Goal: Information Seeking & Learning: Learn about a topic

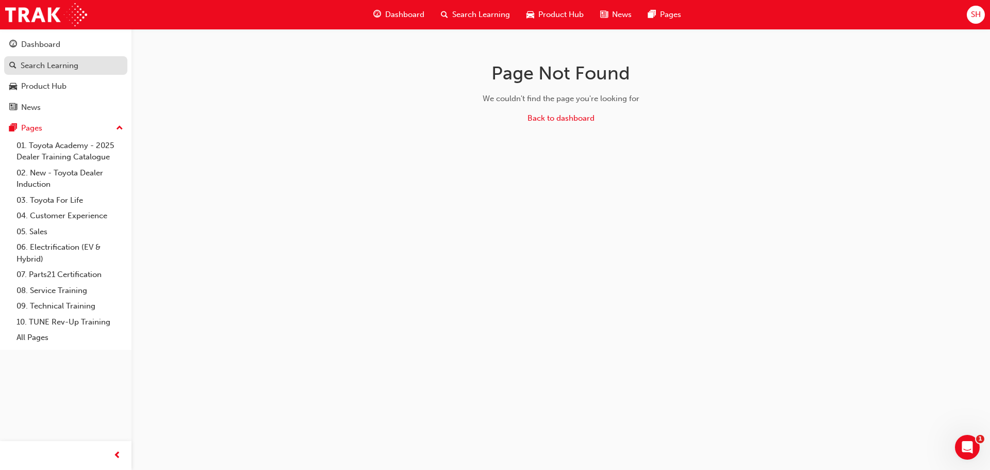
click at [82, 62] on div "Search Learning" at bounding box center [65, 65] width 113 height 13
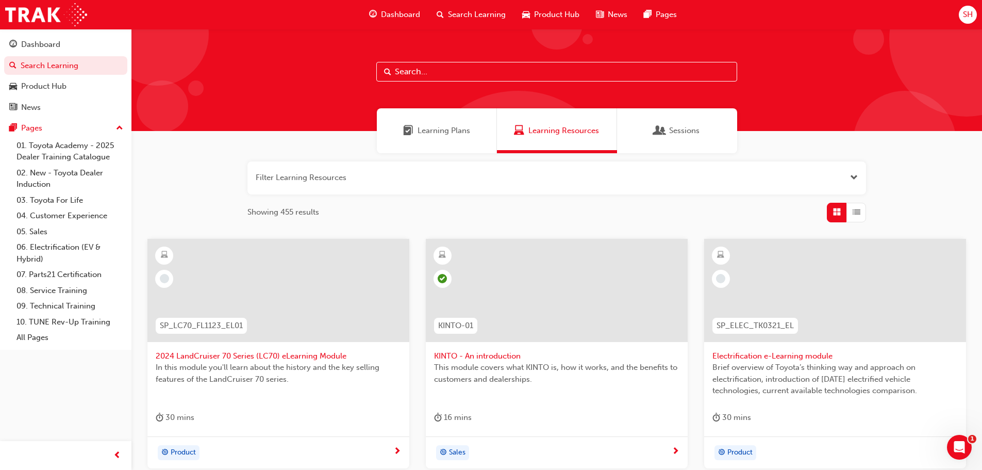
click at [427, 74] on input "text" at bounding box center [556, 72] width 361 height 20
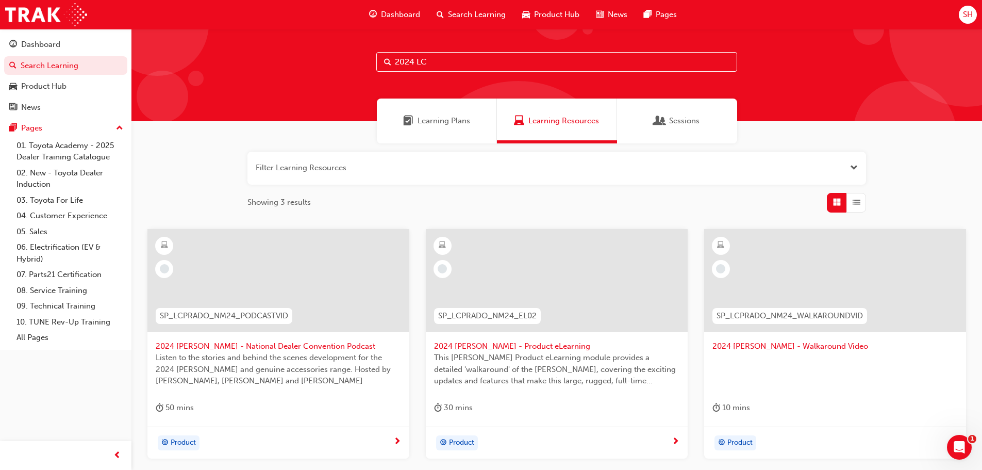
scroll to position [26, 0]
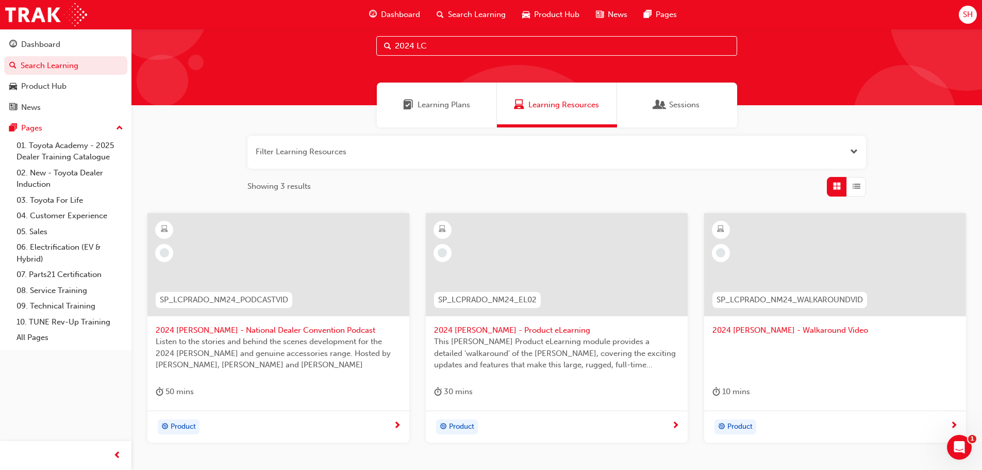
type input "2024 LC"
click at [531, 329] on span "2024 [PERSON_NAME] - Product eLearning" at bounding box center [556, 330] width 245 height 12
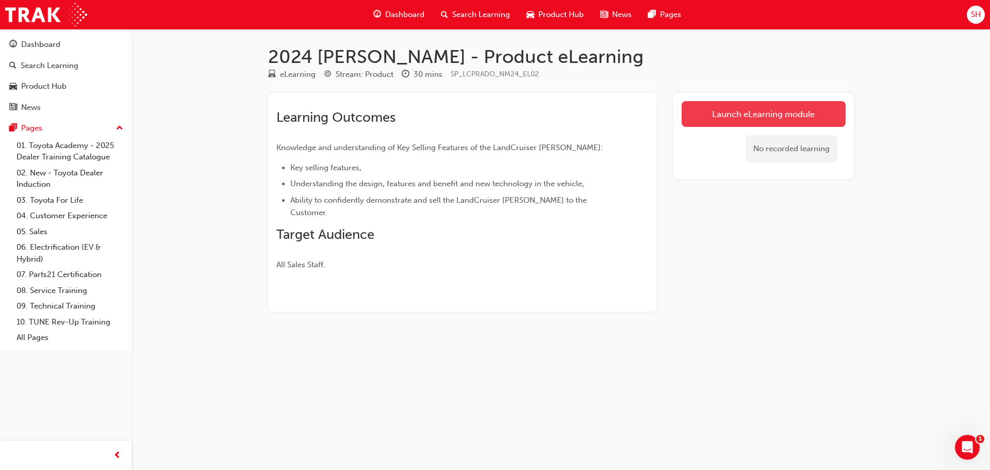
click at [756, 109] on link "Launch eLearning module" at bounding box center [763, 114] width 164 height 26
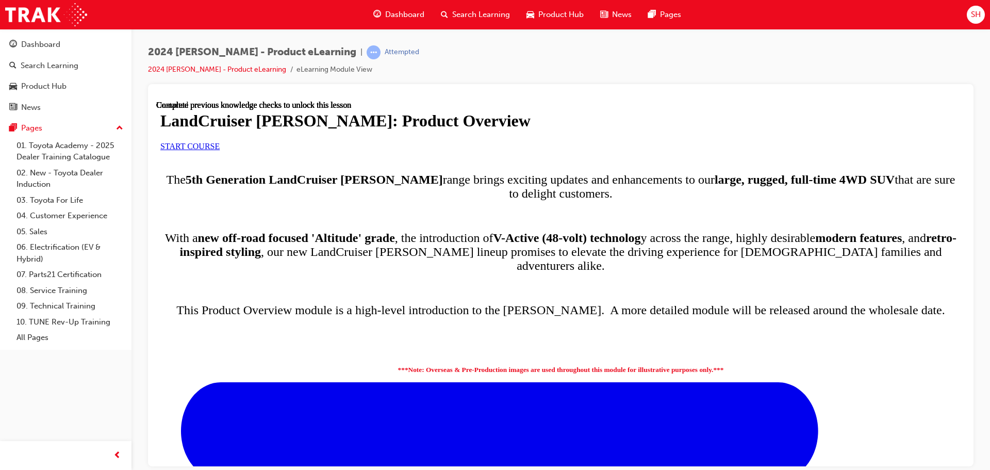
click at [220, 150] on span "START COURSE" at bounding box center [189, 145] width 59 height 9
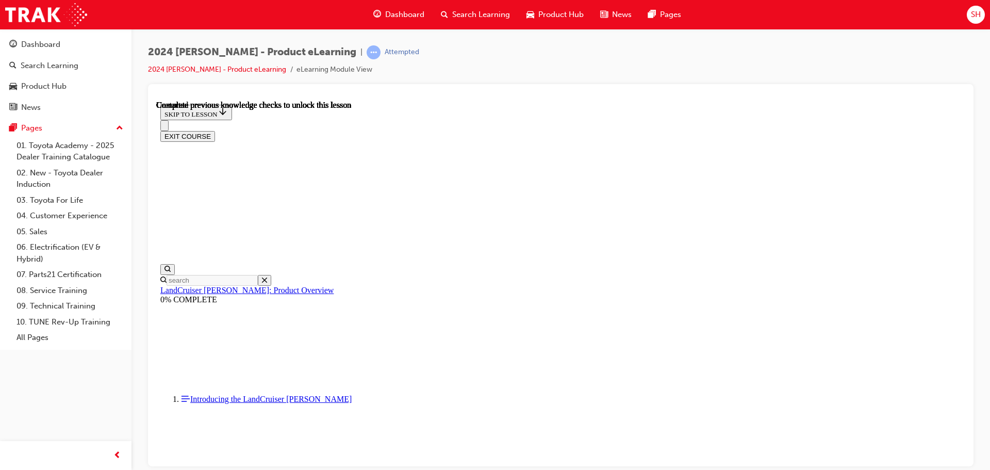
scroll to position [1, 0]
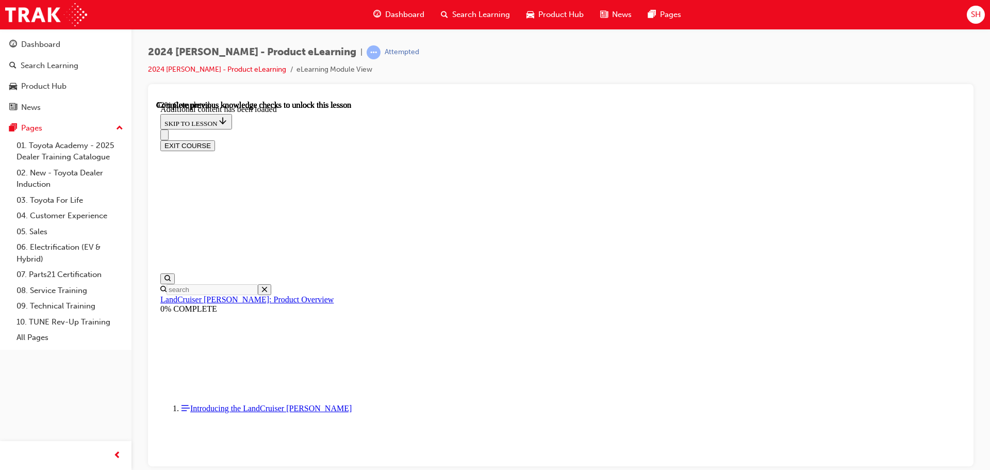
scroll to position [1322, 0]
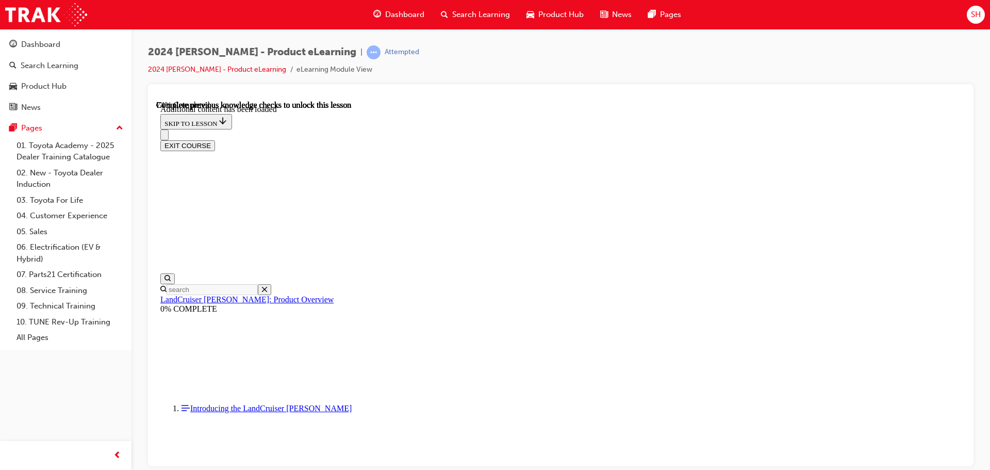
radio input "true"
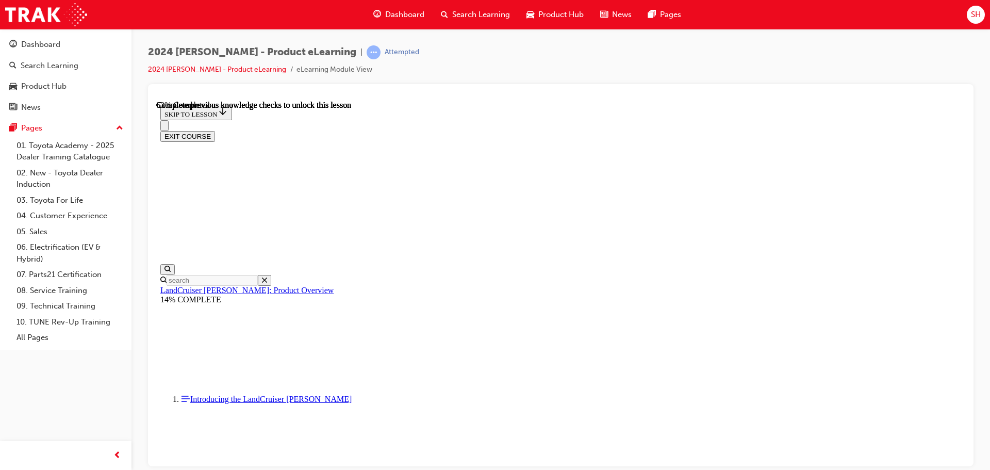
scroll to position [1456, 0]
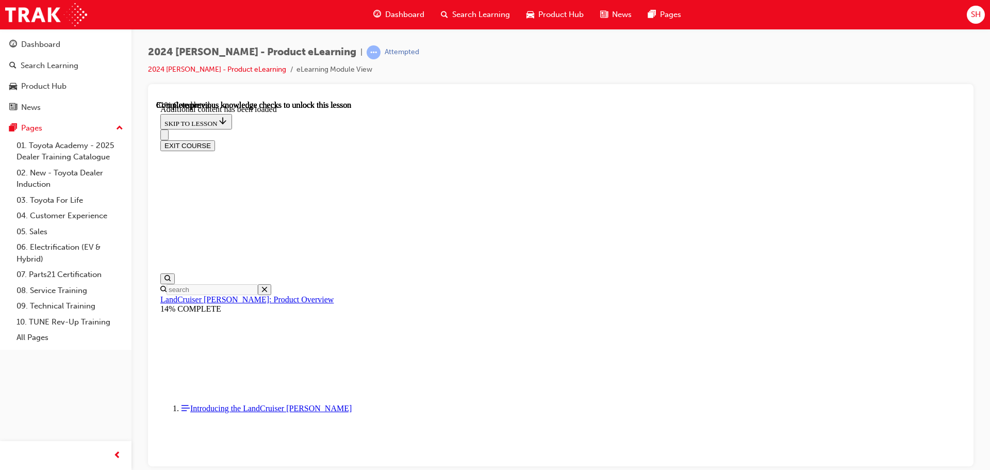
scroll to position [1782, 0]
radio input "true"
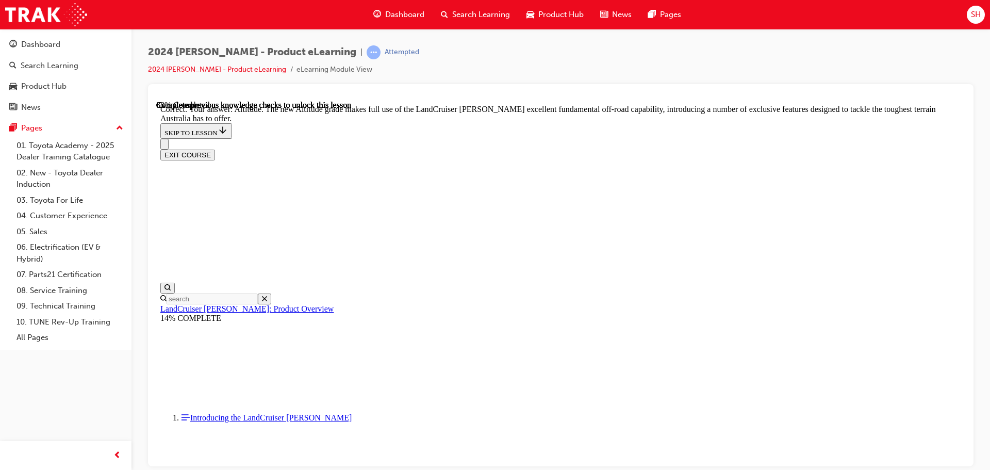
scroll to position [2272, 0]
checkbox input "true"
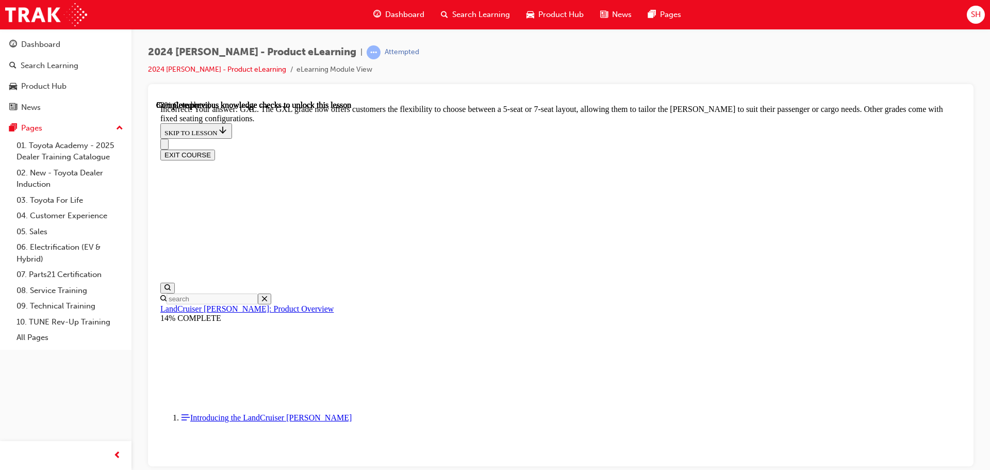
checkbox input "true"
checkbox input "false"
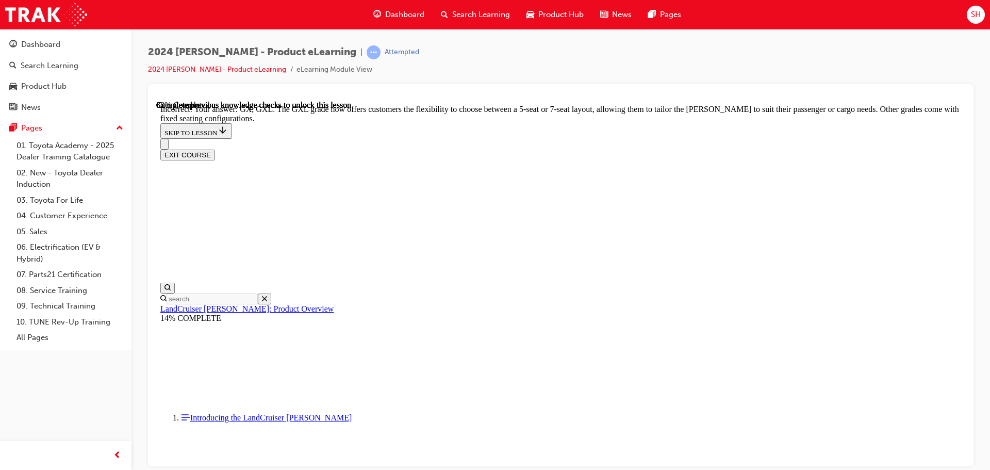
checkbox input "true"
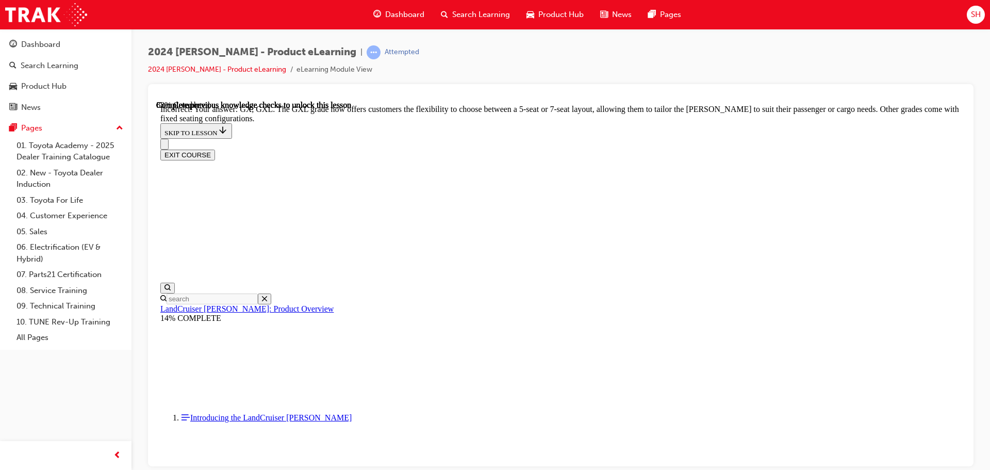
checkbox input "true"
checkbox input "false"
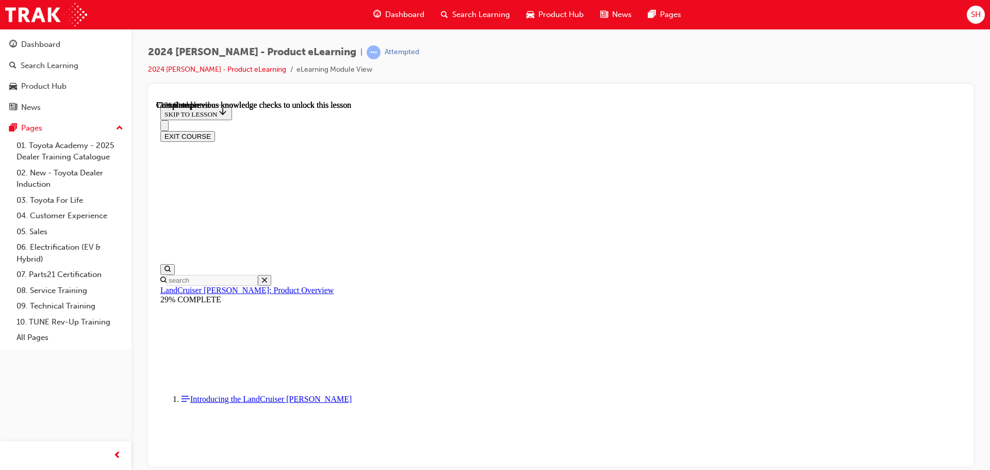
scroll to position [2321, 0]
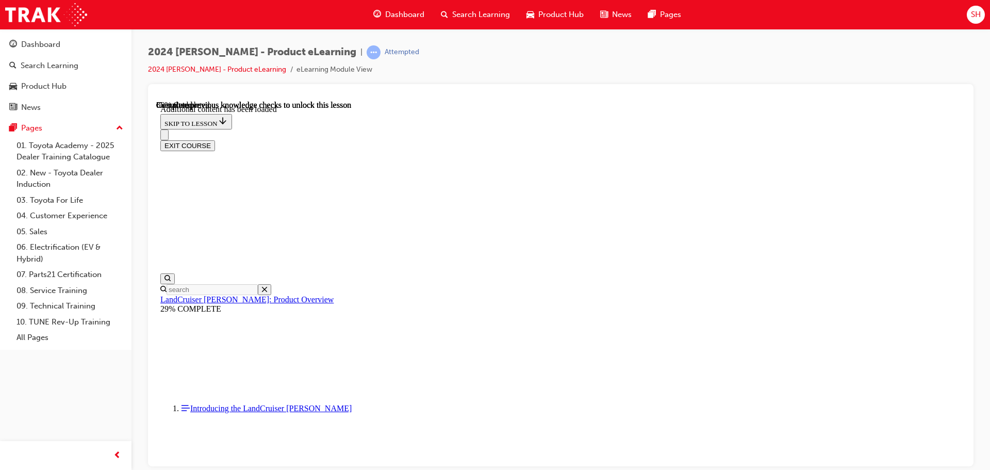
scroll to position [2605, 0]
radio input "true"
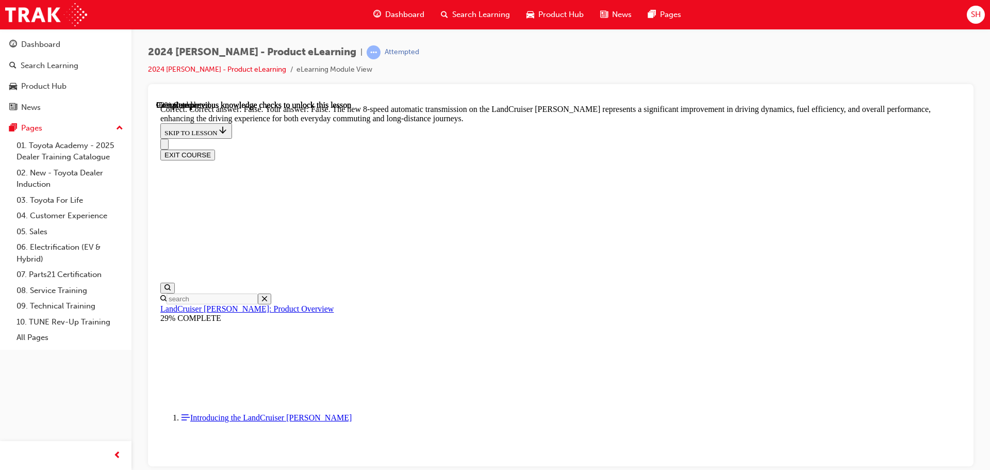
scroll to position [3017, 0]
radio input "true"
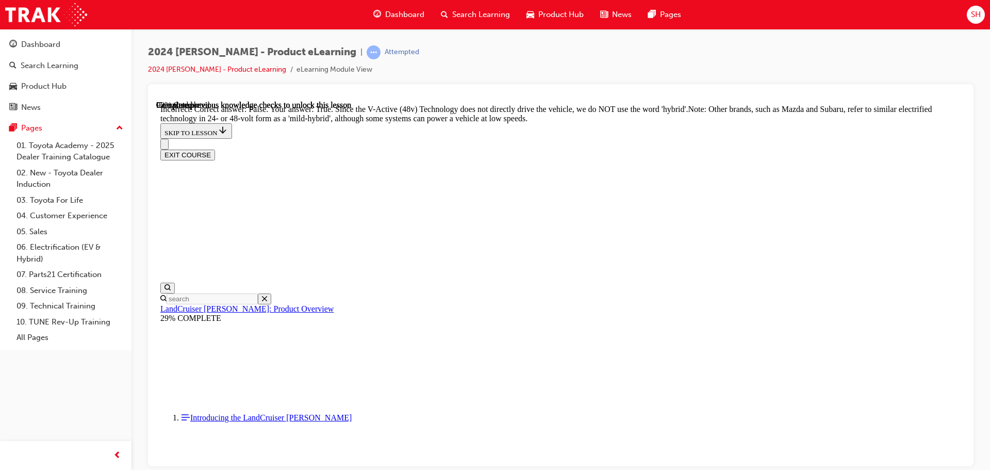
radio input "true"
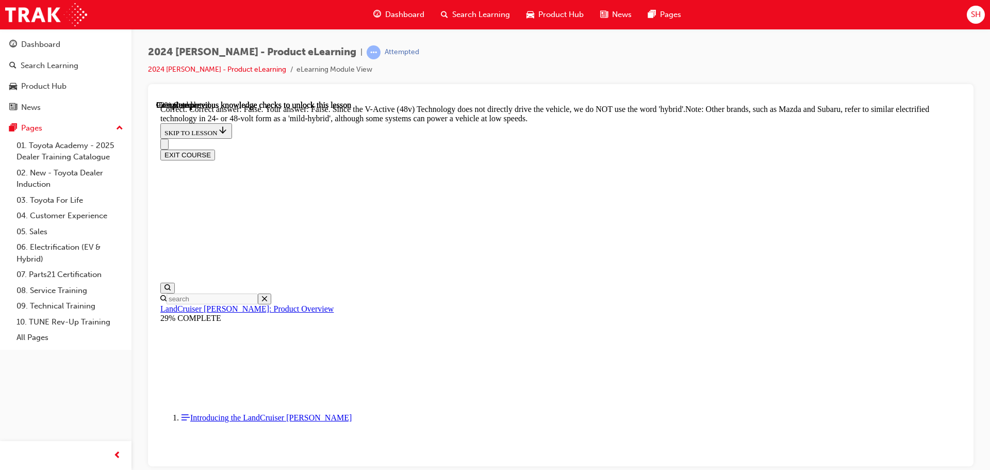
radio input "true"
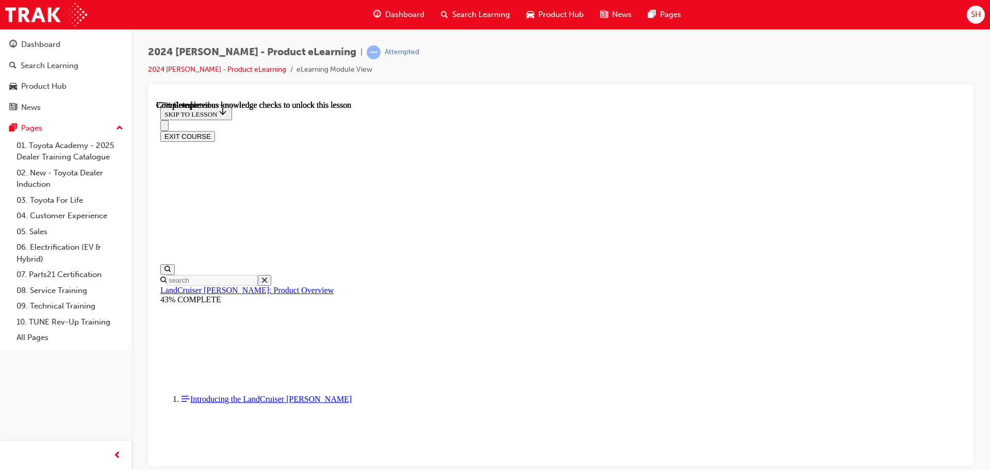
scroll to position [3329, 0]
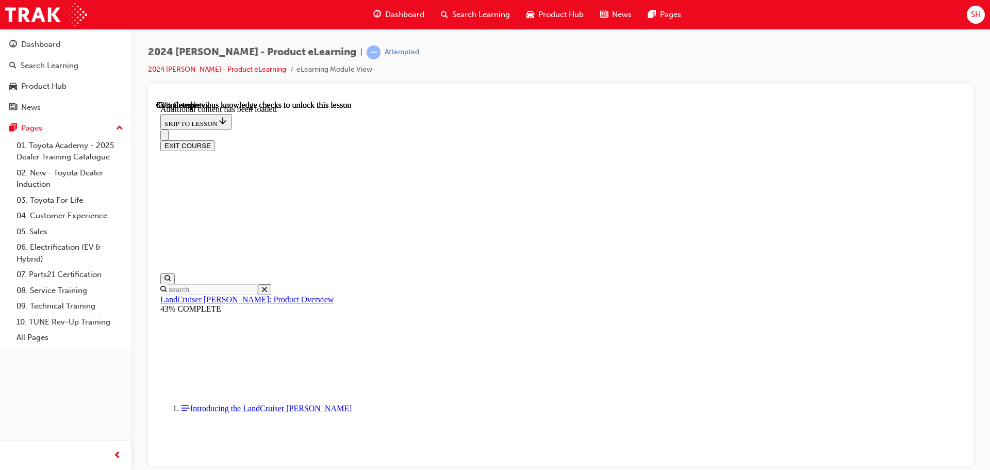
scroll to position [3584, 0]
checkbox input "true"
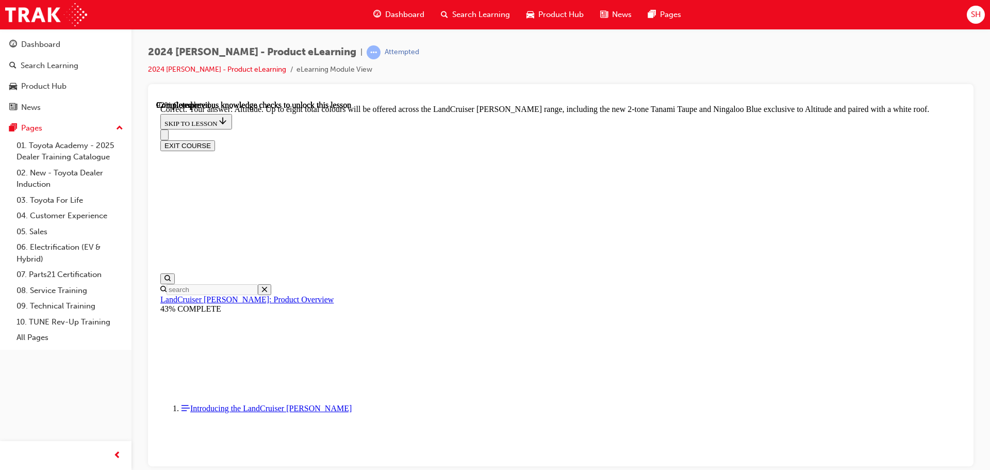
scroll to position [4202, 0]
checkbox input "true"
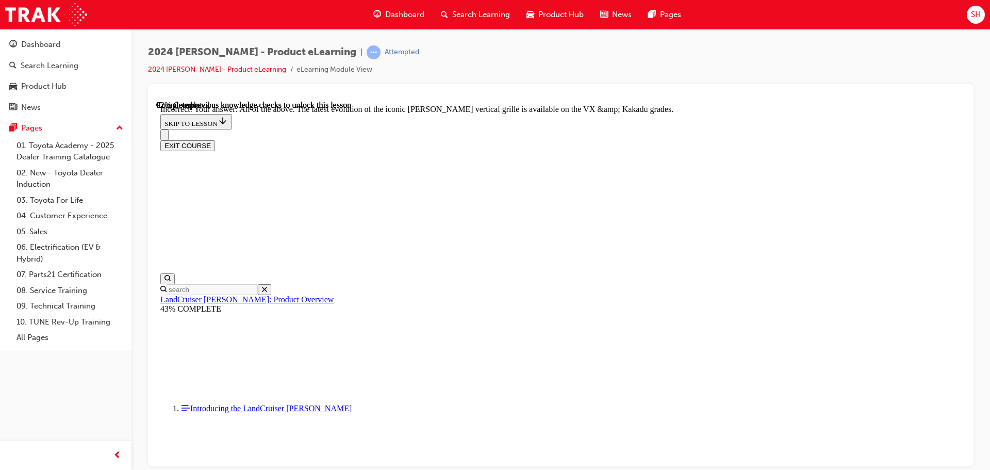
checkbox input "true"
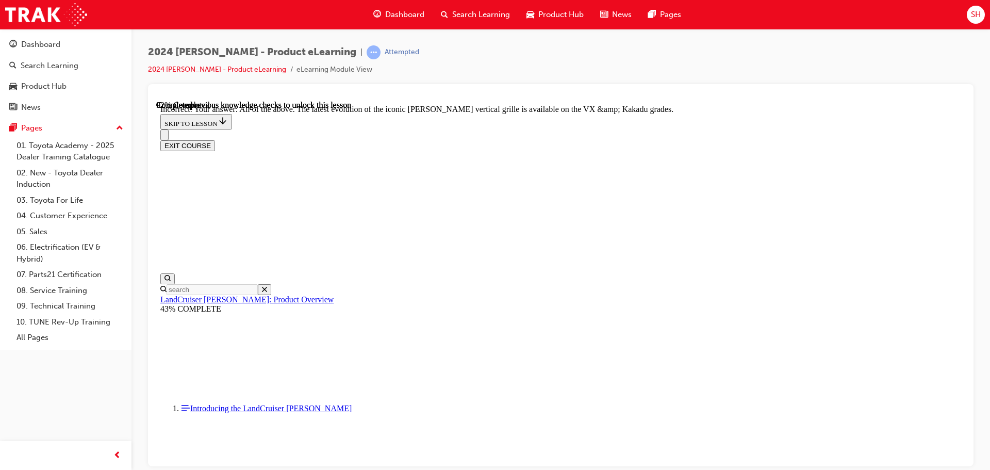
checkbox input "true"
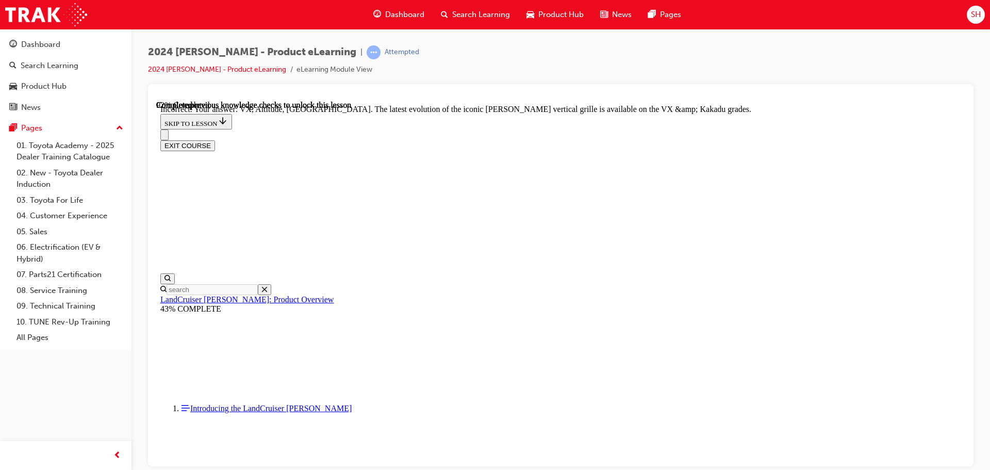
scroll to position [4177, 0]
checkbox input "false"
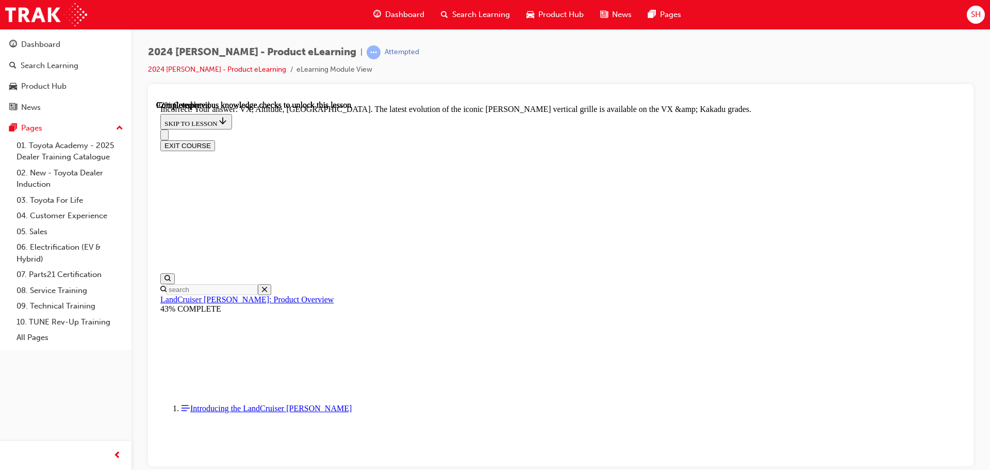
checkbox input "false"
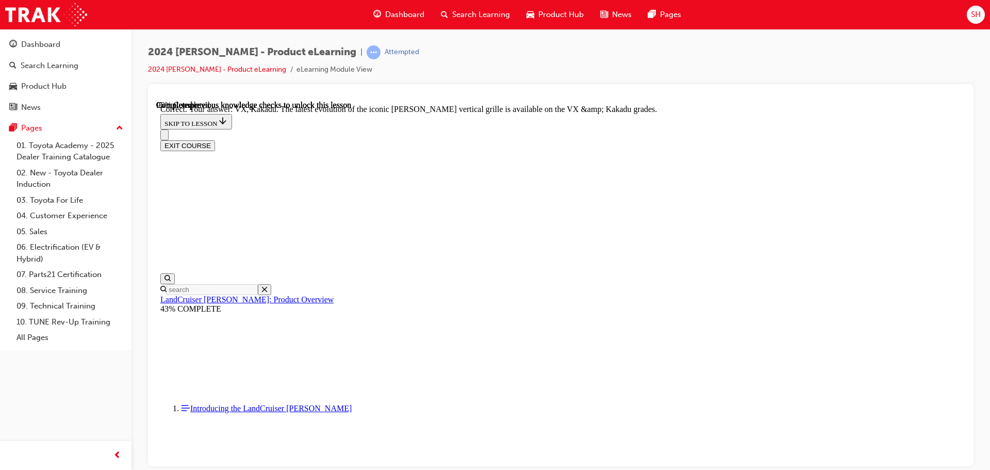
scroll to position [4513, 0]
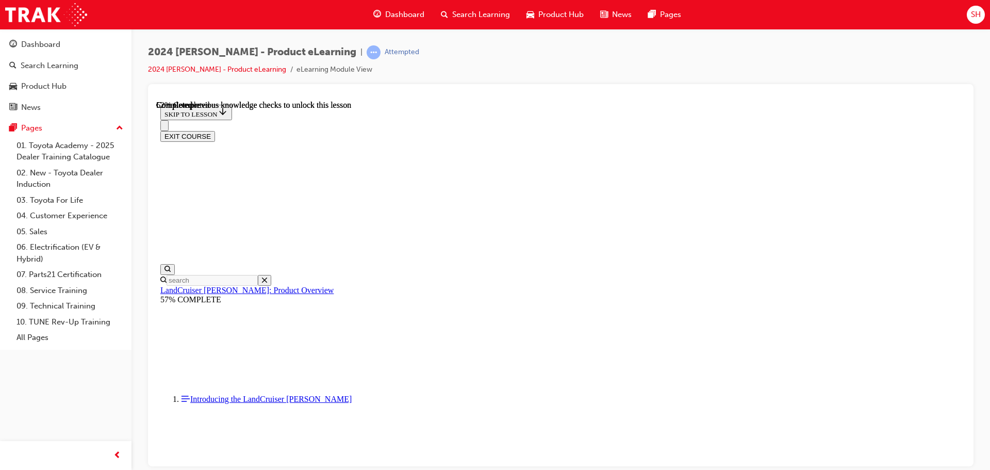
scroll to position [1315, 0]
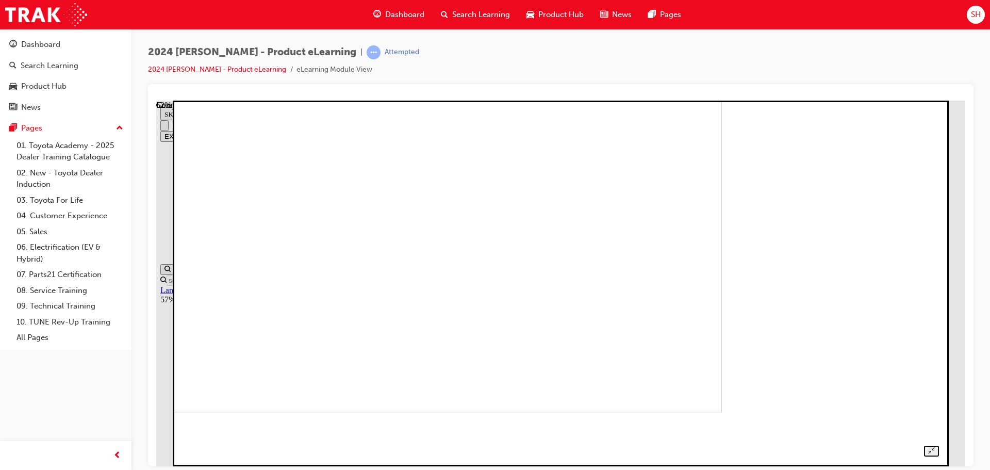
click at [605, 296] on img at bounding box center [351, 228] width 742 height 365
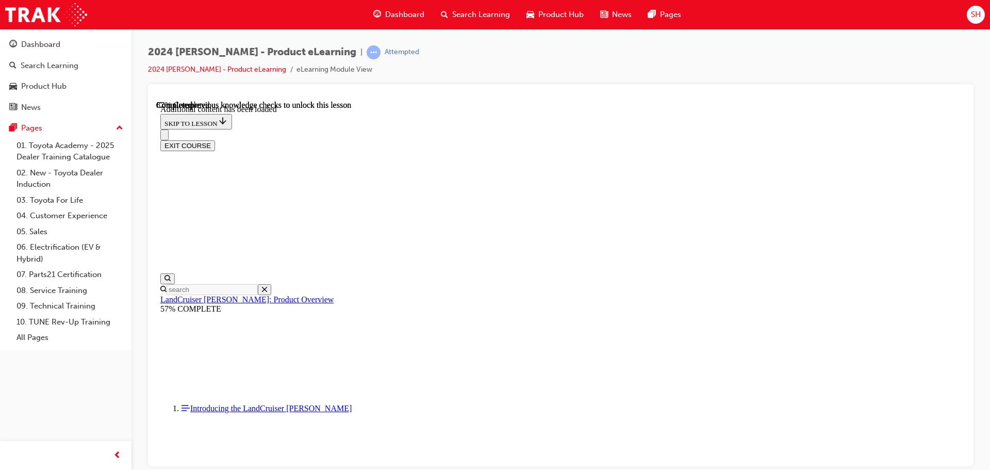
scroll to position [2669, 0]
drag, startPoint x: 544, startPoint y: 218, endPoint x: 709, endPoint y: 212, distance: 164.5
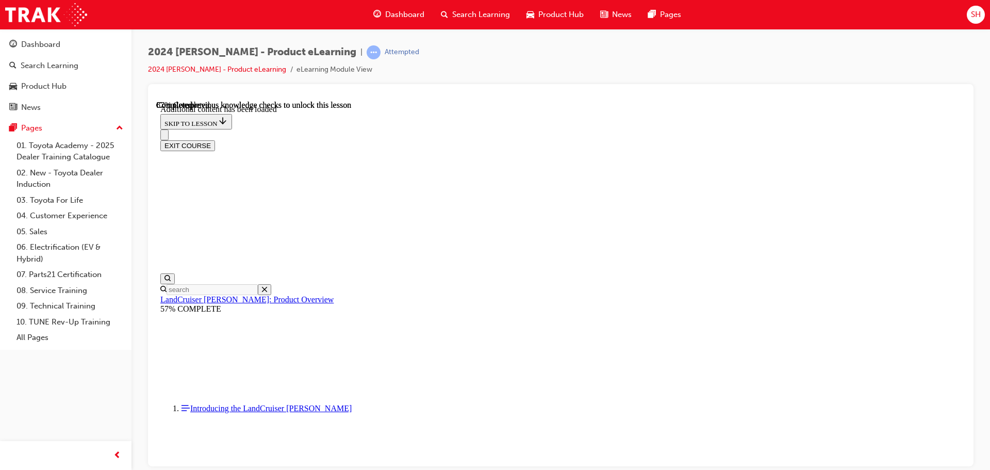
radio input "true"
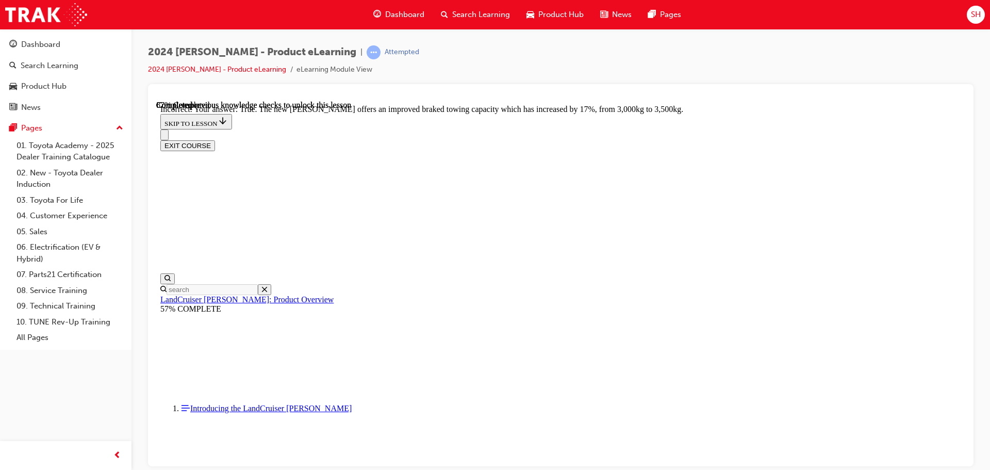
radio input "true"
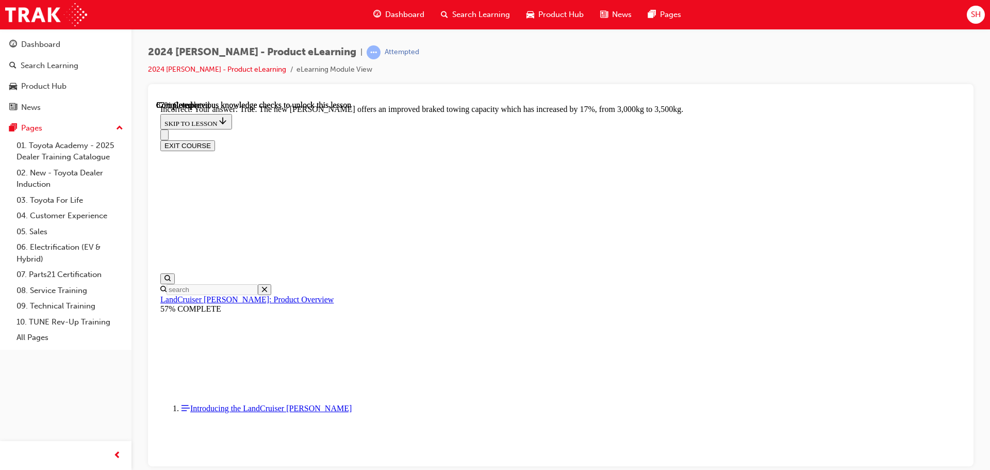
radio input "true"
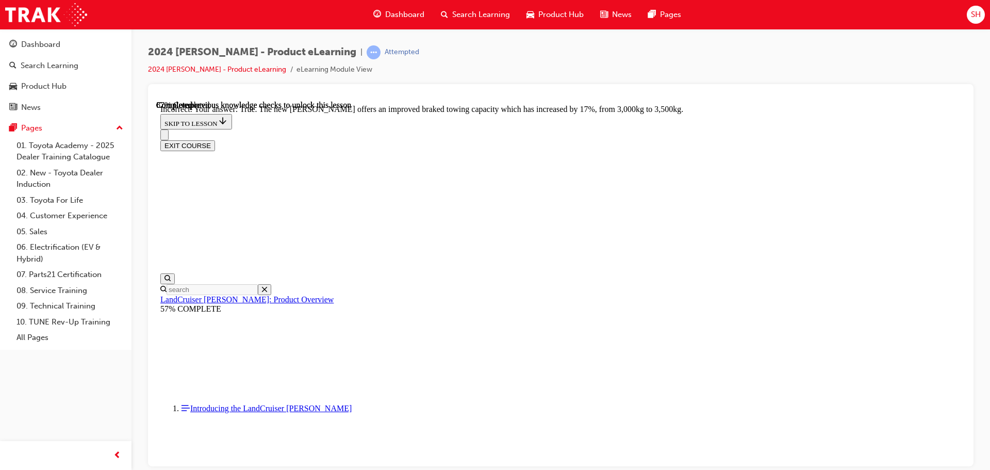
radio input "true"
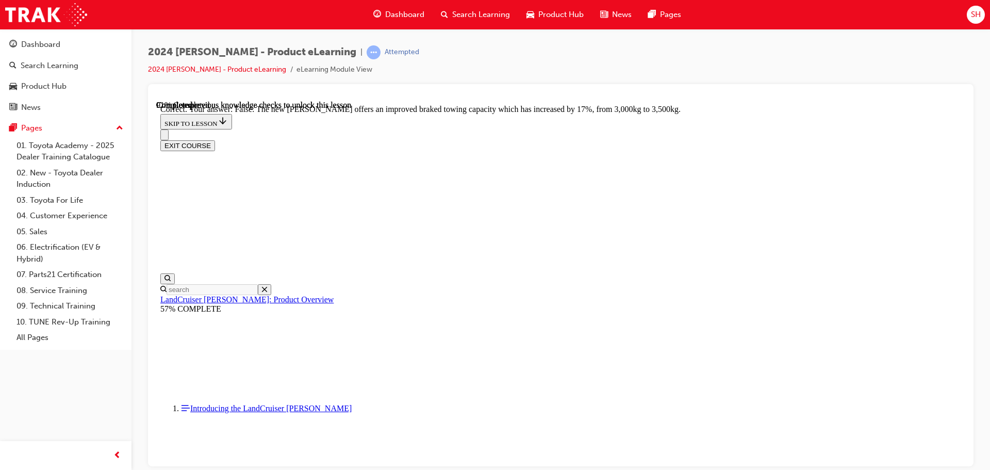
drag, startPoint x: 468, startPoint y: 275, endPoint x: 663, endPoint y: 268, distance: 195.0
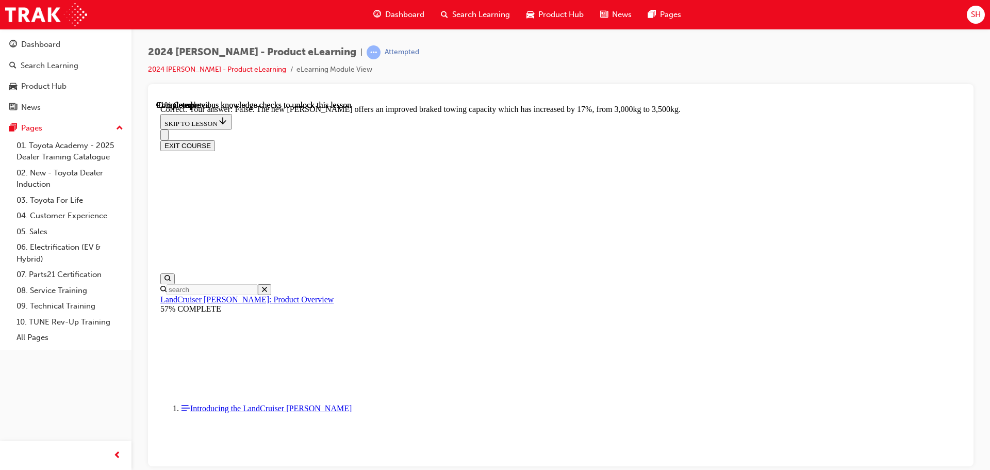
radio input "true"
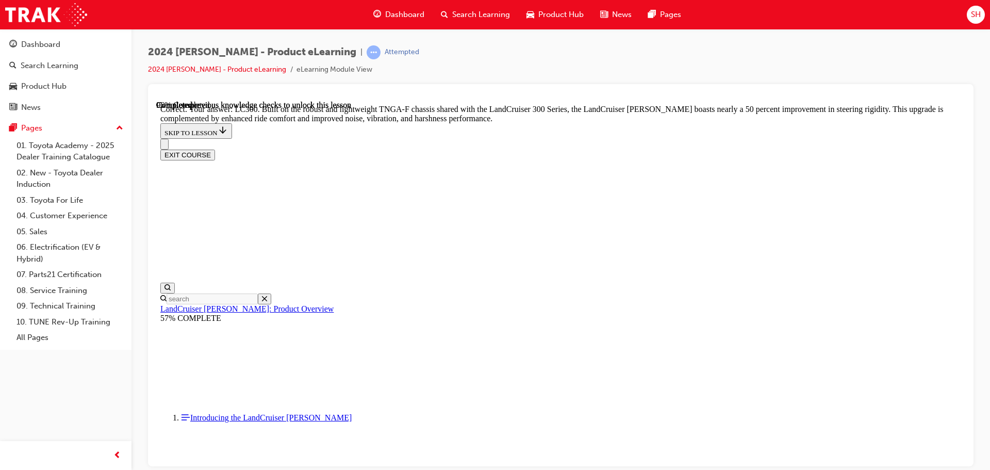
scroll to position [3380, 0]
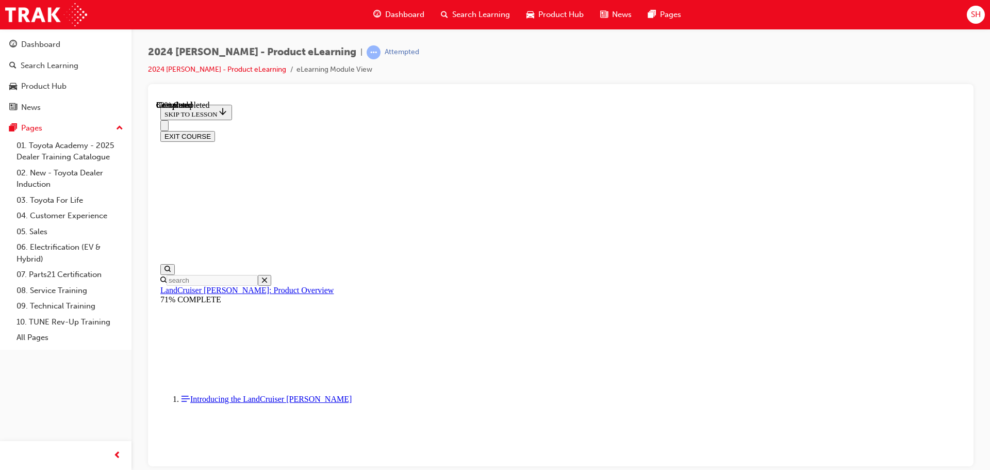
scroll to position [1152, 0]
click at [215, 130] on button "EXIT COURSE" at bounding box center [187, 135] width 55 height 11
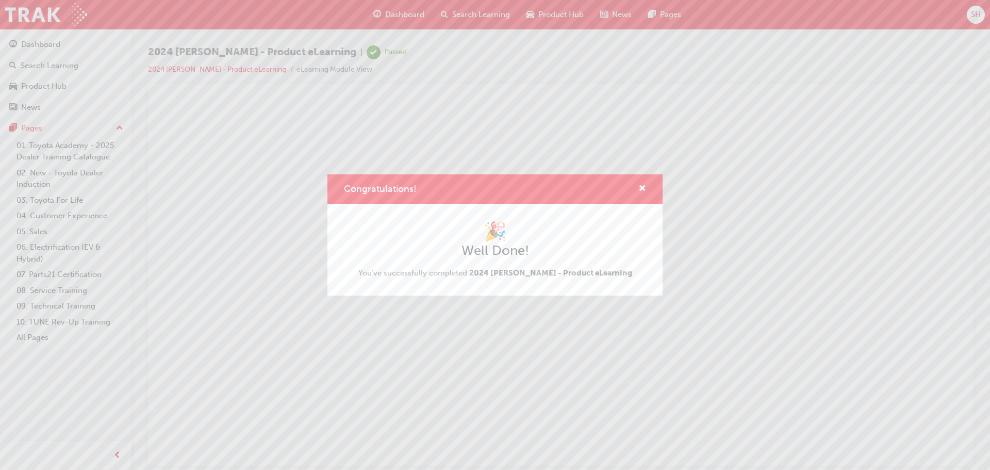
scroll to position [0, 0]
click at [650, 187] on div "Congratulations!" at bounding box center [494, 188] width 335 height 29
click at [646, 187] on div "Congratulations!" at bounding box center [494, 188] width 335 height 29
click at [642, 188] on span "cross-icon" at bounding box center [642, 189] width 8 height 9
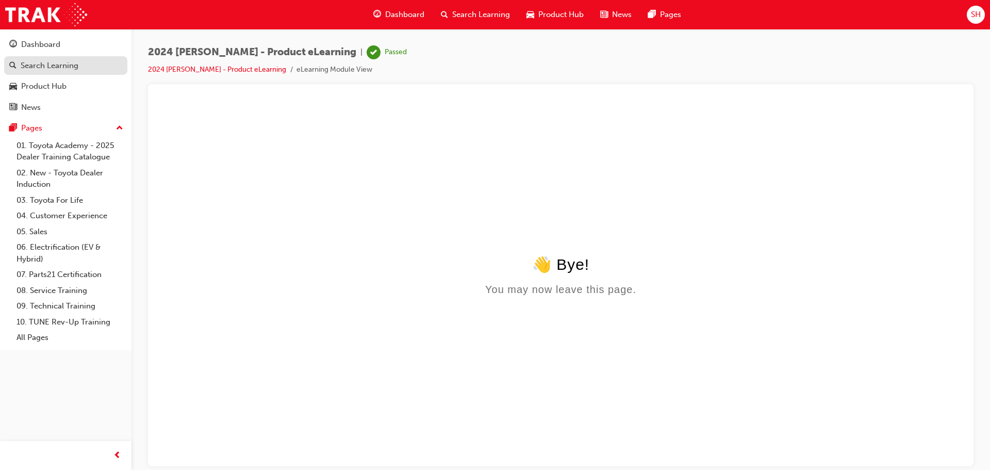
click at [63, 62] on div "Search Learning" at bounding box center [50, 66] width 58 height 12
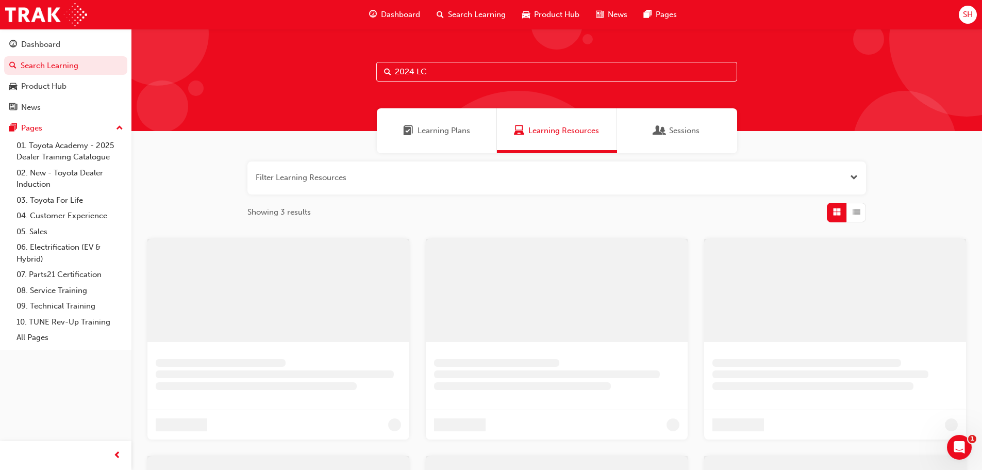
click at [422, 69] on input "2024 LC" at bounding box center [556, 72] width 361 height 20
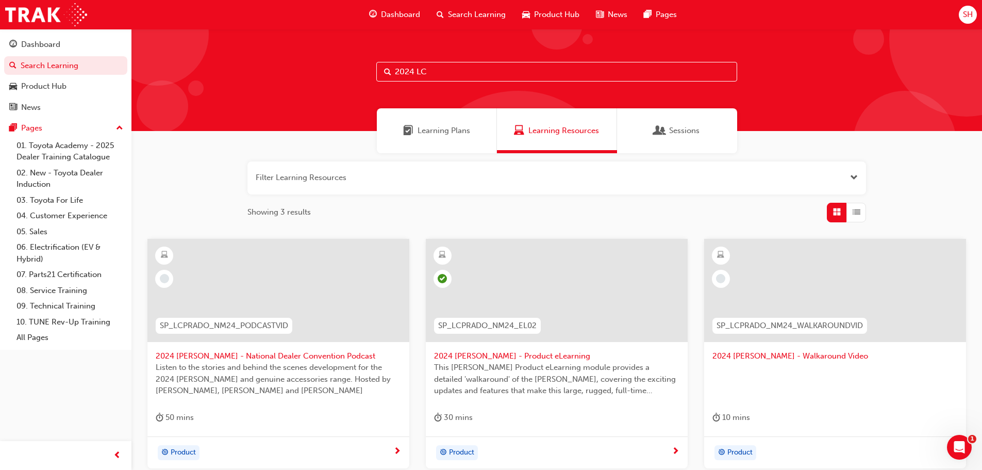
click at [422, 69] on input "2024 LC" at bounding box center [556, 72] width 361 height 20
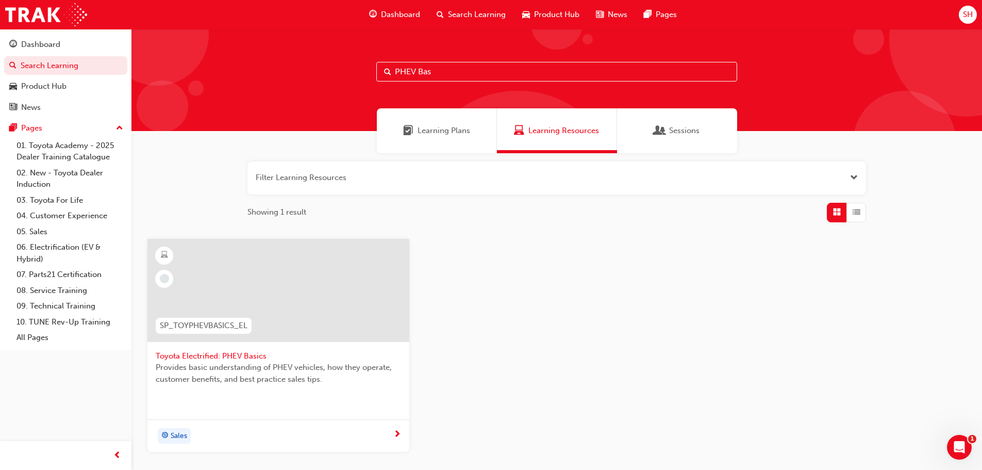
type input "PHEV Bas"
click at [262, 373] on span "Provides basic understanding of PHEV vehicles, how they operate, customer benef…" at bounding box center [278, 372] width 245 height 23
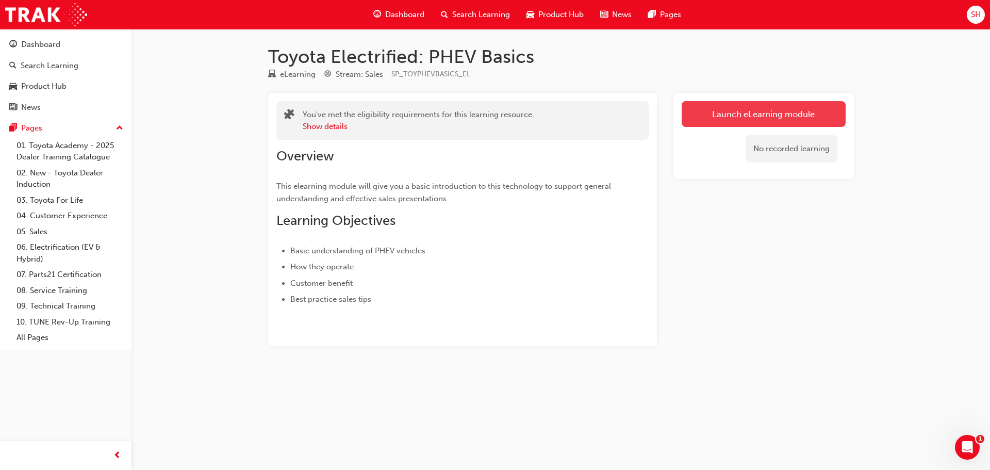
click at [740, 116] on link "Launch eLearning module" at bounding box center [763, 114] width 164 height 26
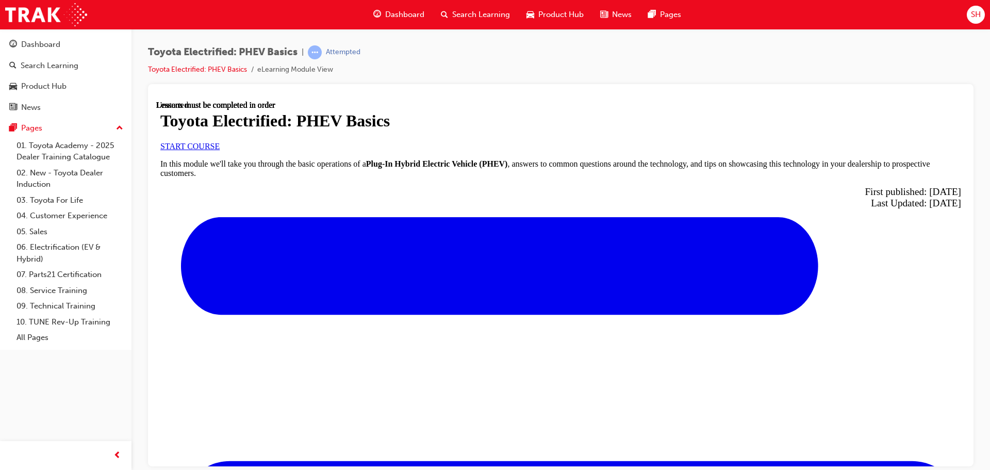
scroll to position [311, 0]
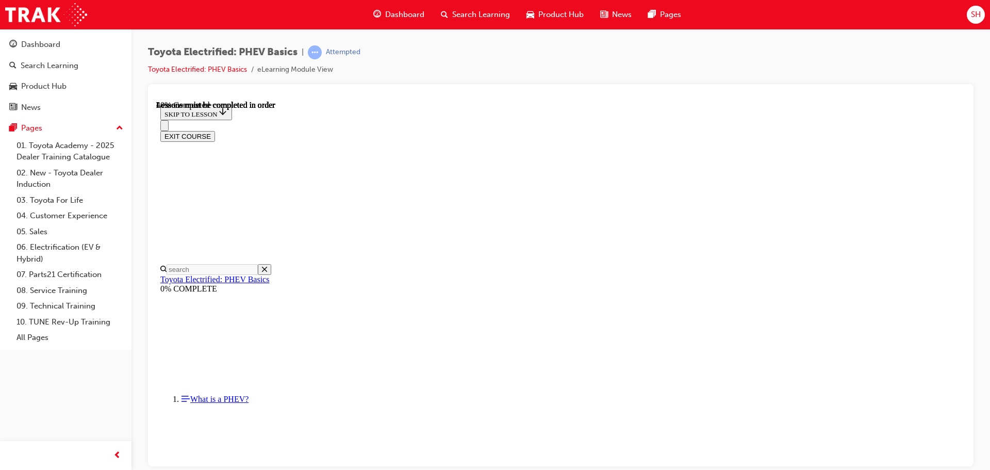
scroll to position [367, 0]
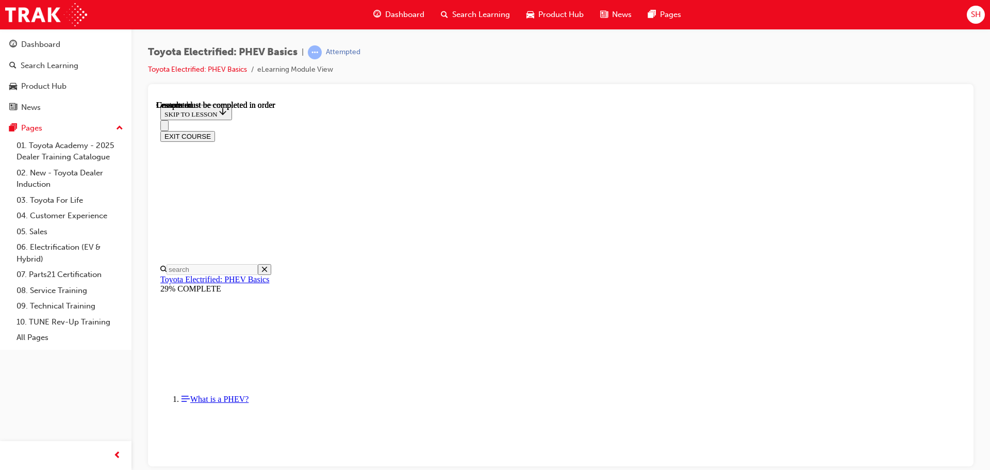
scroll to position [364, 0]
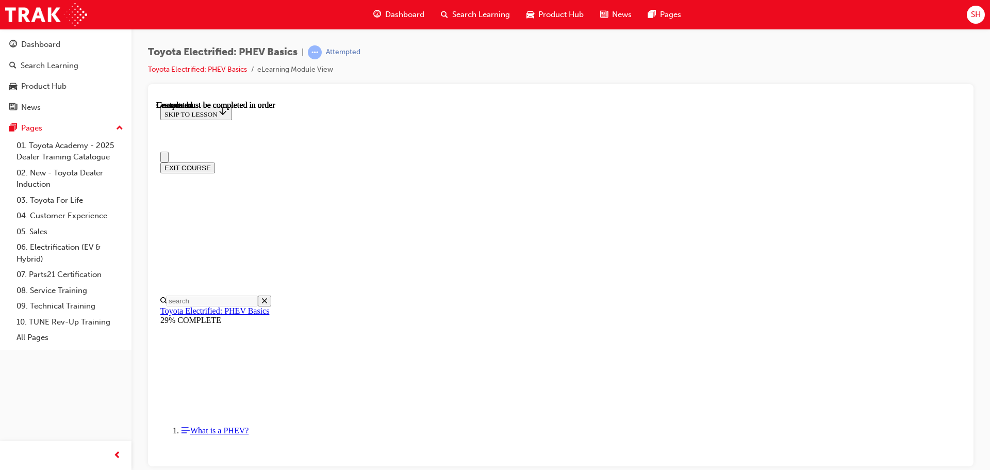
scroll to position [0, 0]
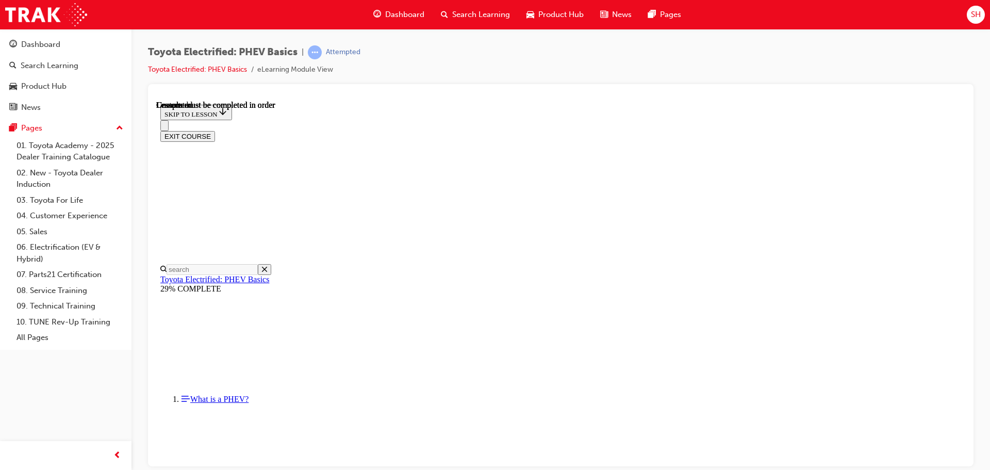
drag, startPoint x: 441, startPoint y: 322, endPoint x: 635, endPoint y: 324, distance: 193.3
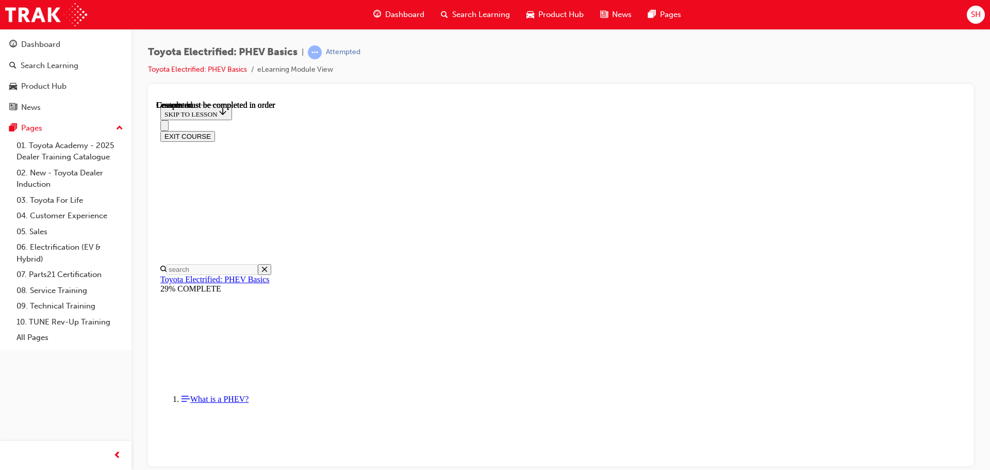
drag, startPoint x: 467, startPoint y: 363, endPoint x: 677, endPoint y: 376, distance: 210.7
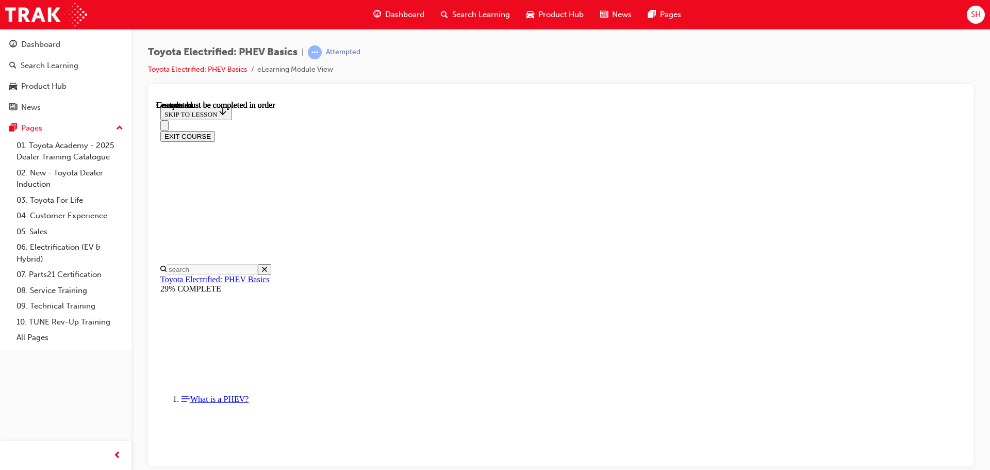
scroll to position [265, 0]
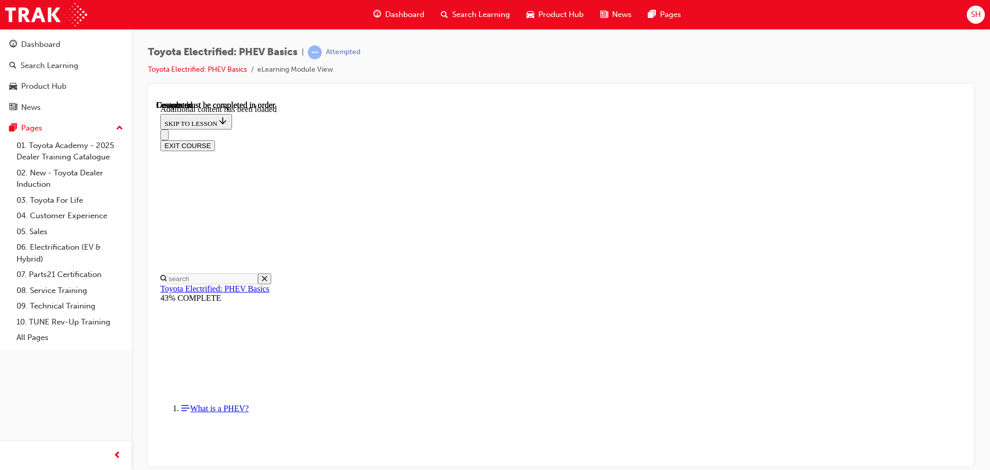
scroll to position [221, 0]
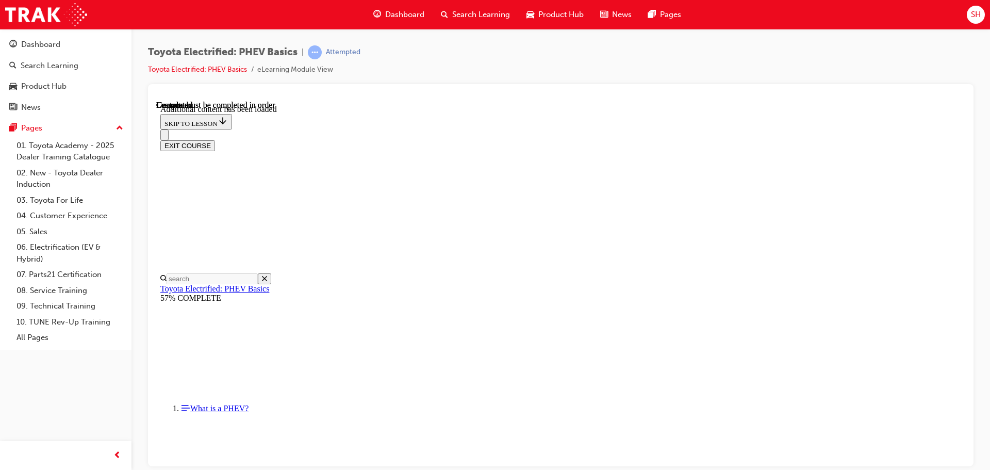
scroll to position [1800, 0]
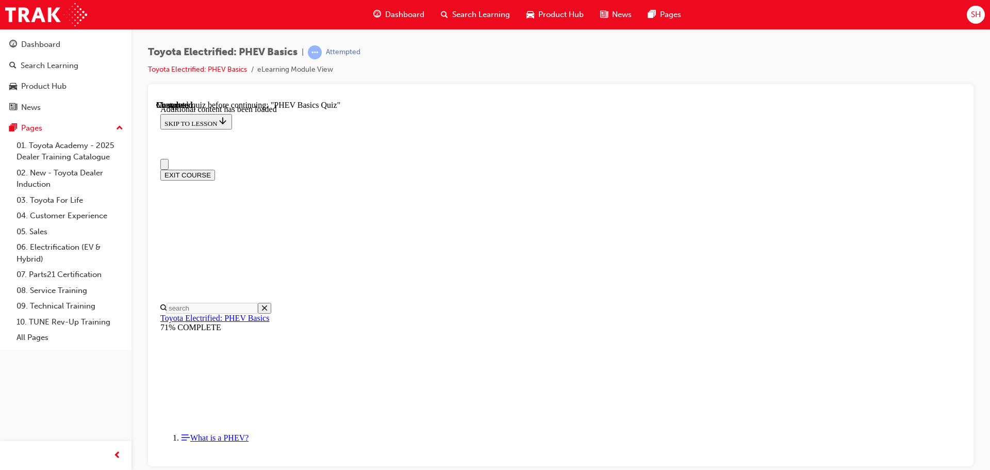
scroll to position [32, 0]
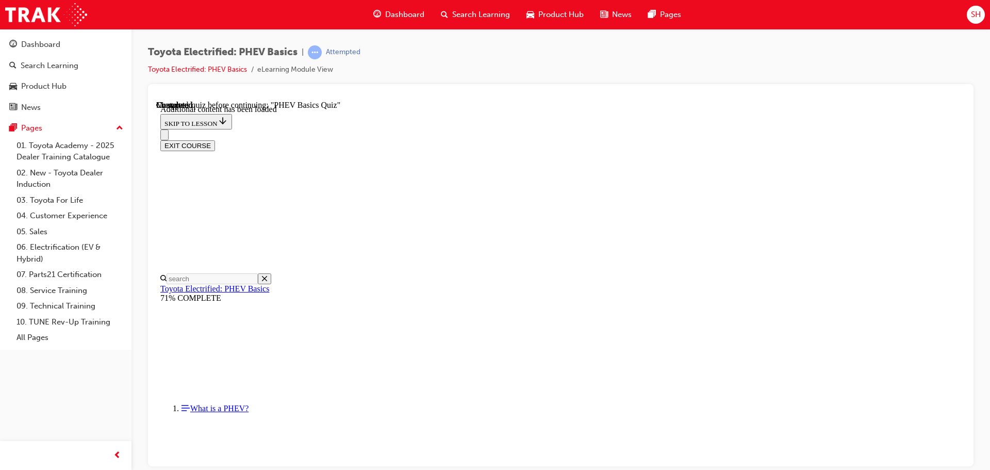
drag, startPoint x: 464, startPoint y: 234, endPoint x: 686, endPoint y: 230, distance: 221.7
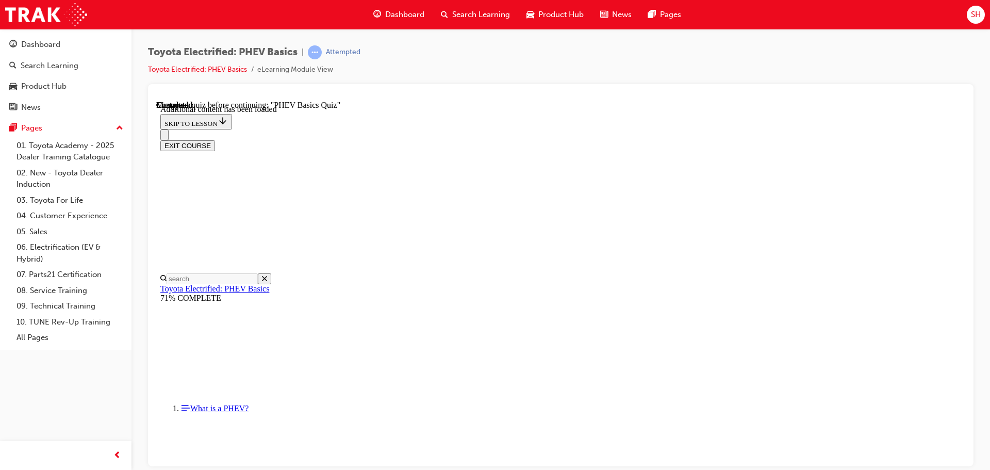
radio input "true"
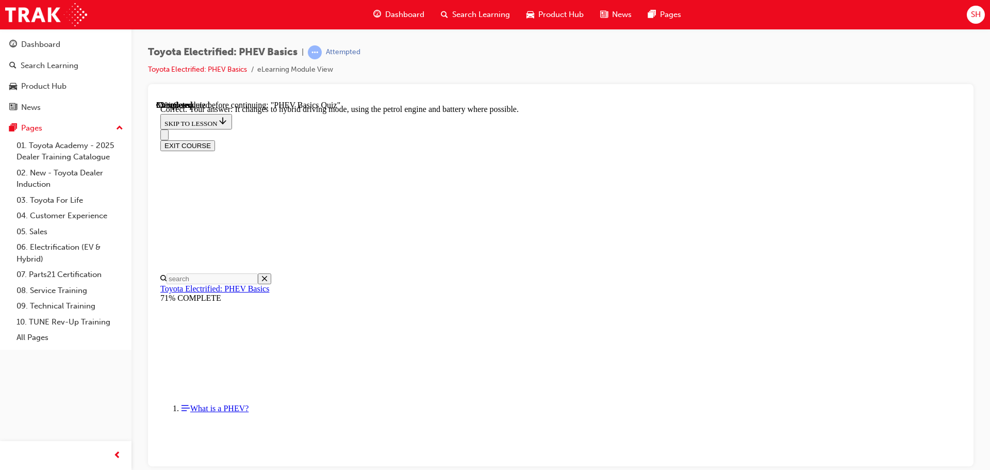
drag, startPoint x: 472, startPoint y: 182, endPoint x: 715, endPoint y: 197, distance: 244.3
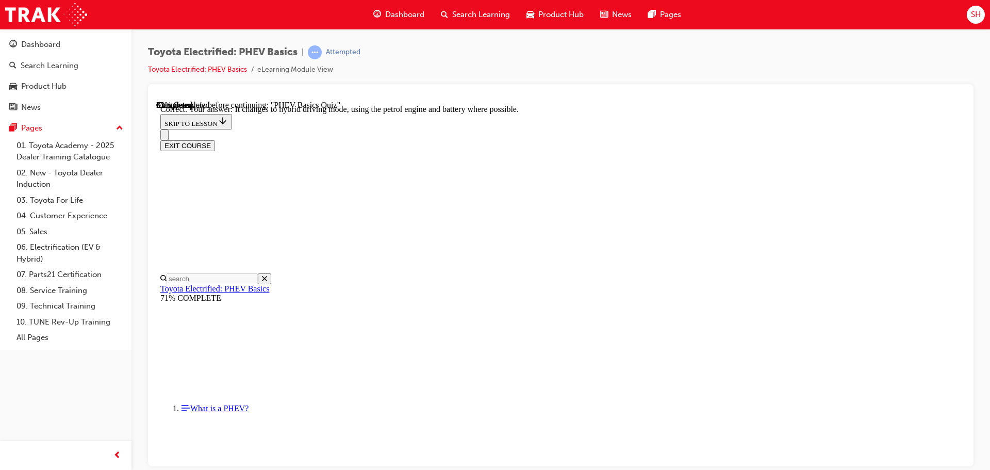
radio input "true"
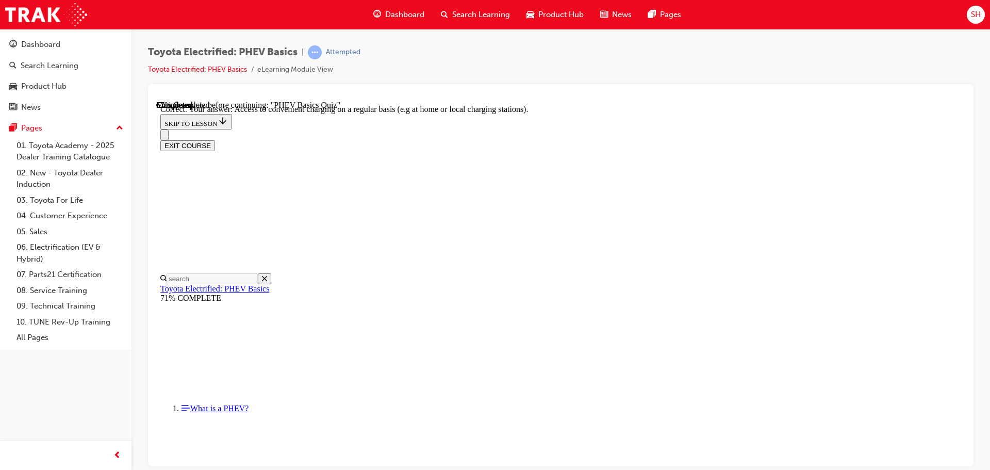
scroll to position [110, 0]
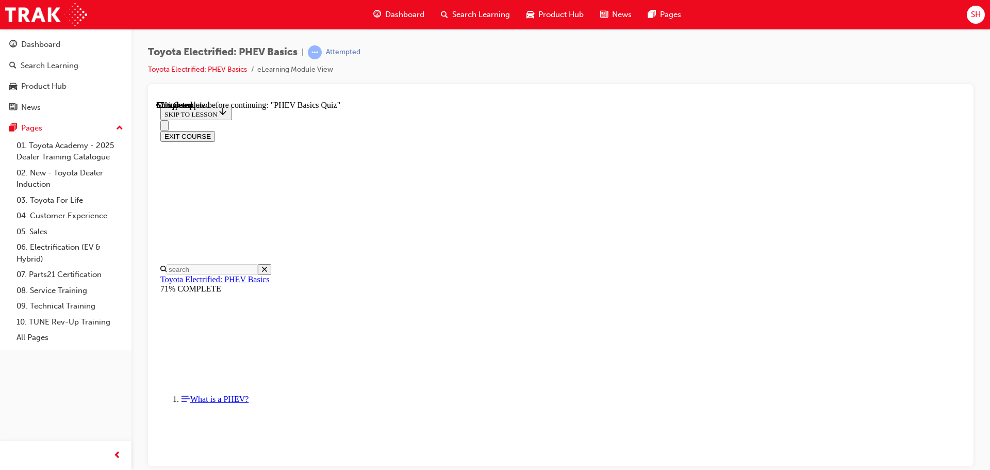
drag, startPoint x: 643, startPoint y: 168, endPoint x: 739, endPoint y: 168, distance: 95.9
drag, startPoint x: 542, startPoint y: 187, endPoint x: 707, endPoint y: 188, distance: 164.9
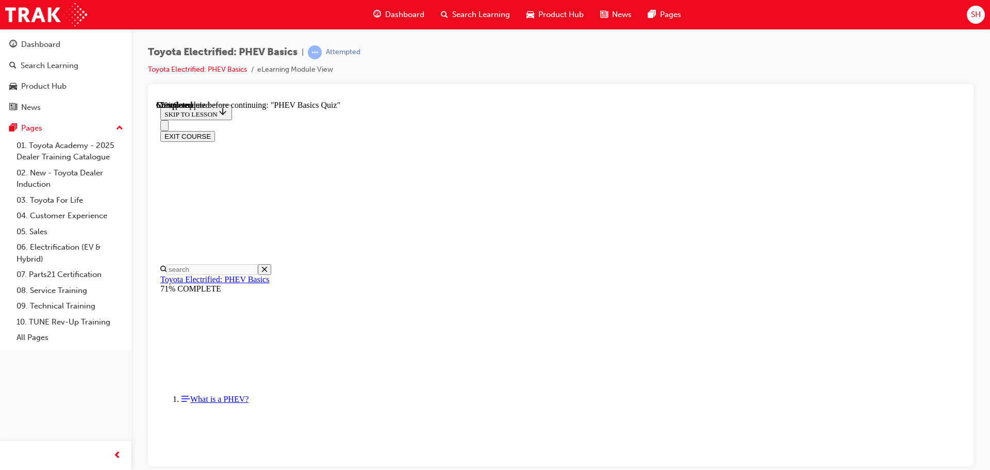
radio input "true"
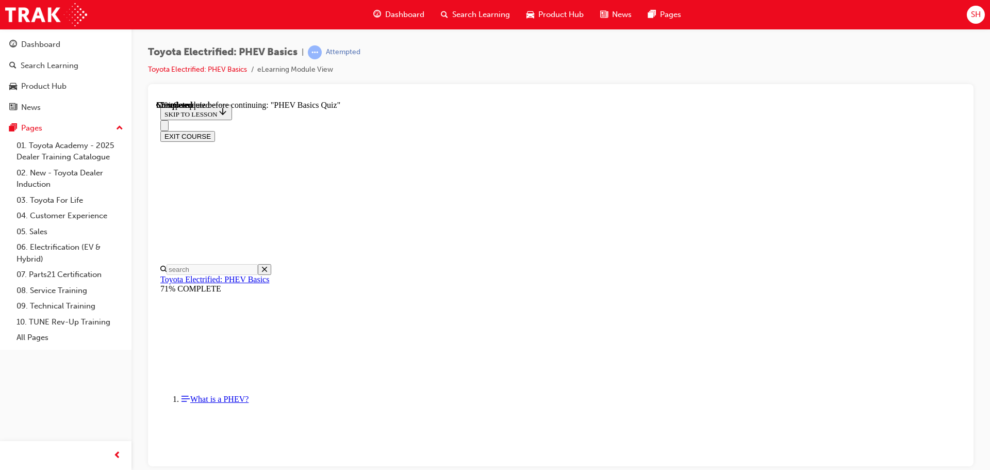
radio input "true"
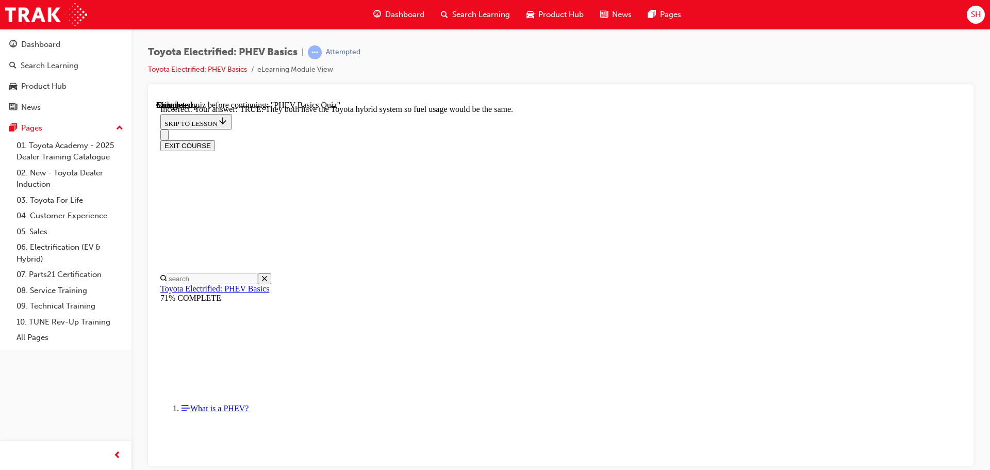
scroll to position [181, 0]
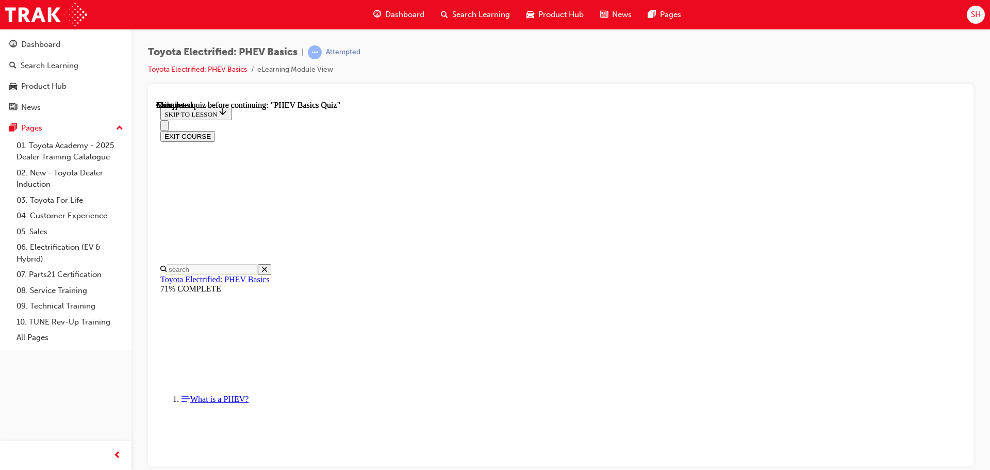
scroll to position [194, 0]
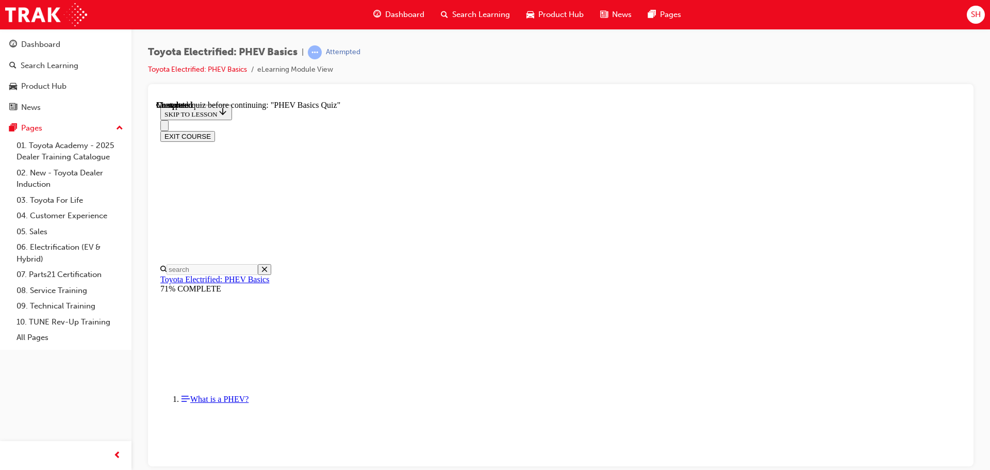
radio input "true"
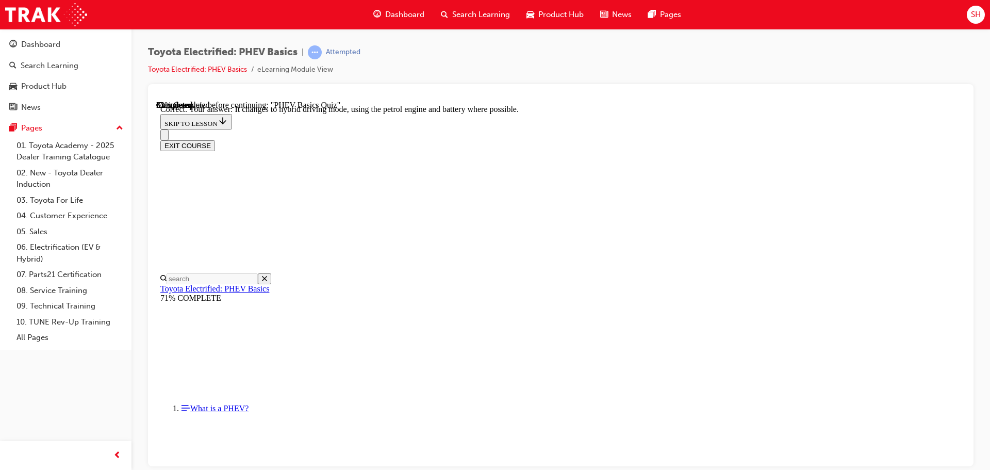
scroll to position [115, 0]
radio input "true"
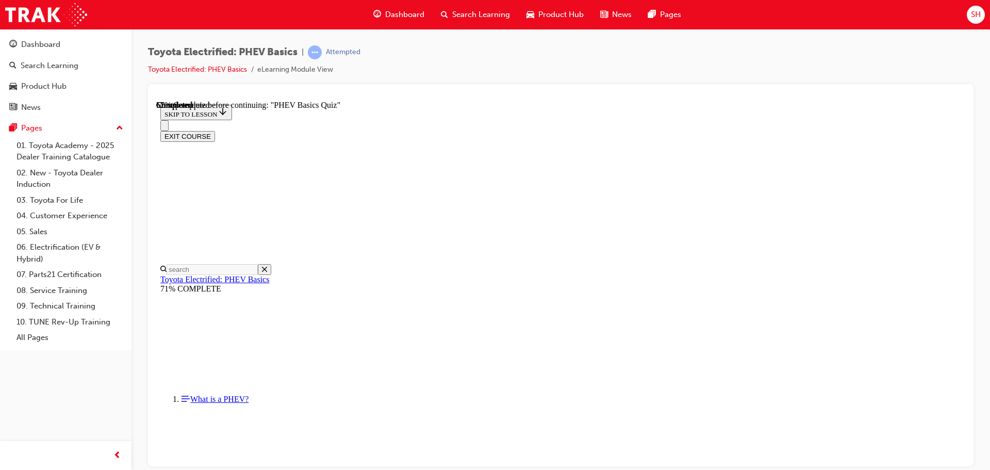
scroll to position [110, 0]
radio input "true"
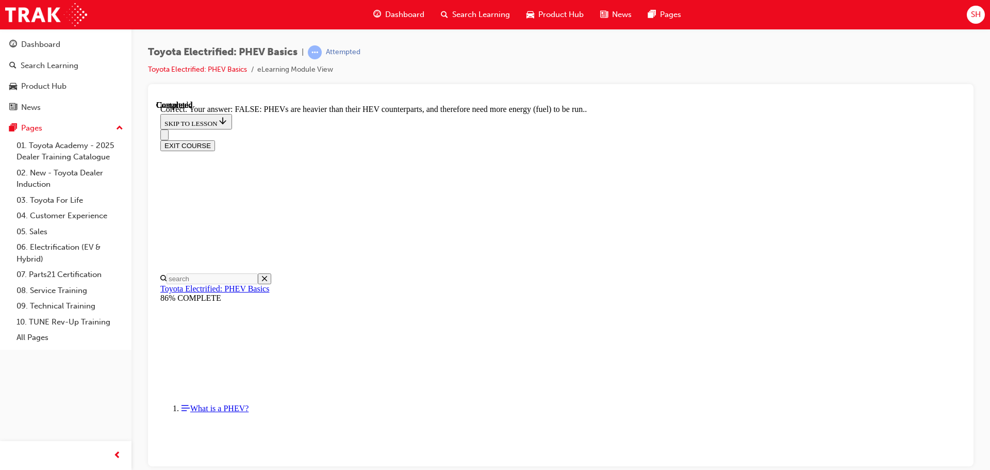
scroll to position [181, 0]
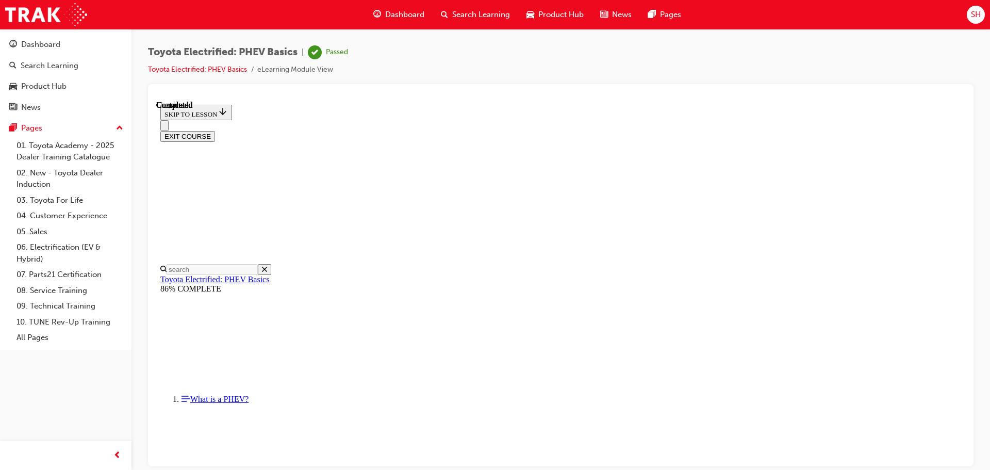
scroll to position [194, 0]
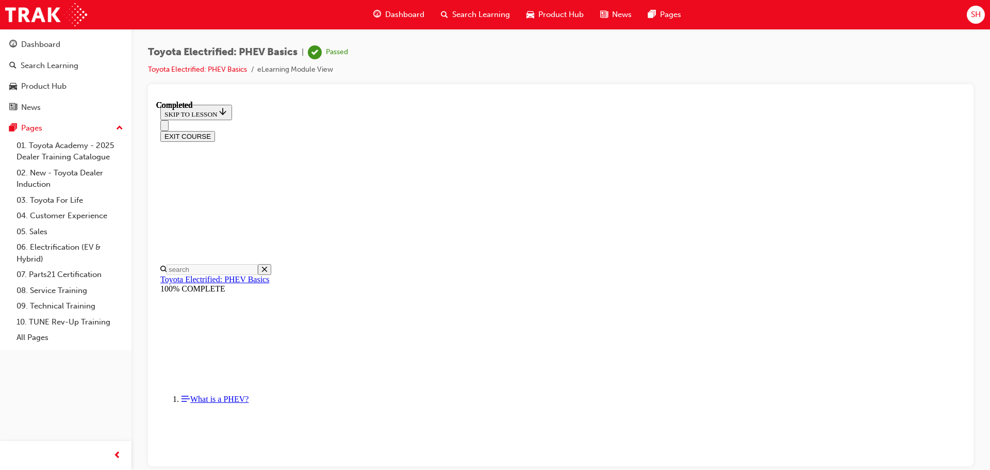
scroll to position [99, 0]
click at [215, 130] on button "EXIT COURSE" at bounding box center [187, 135] width 55 height 11
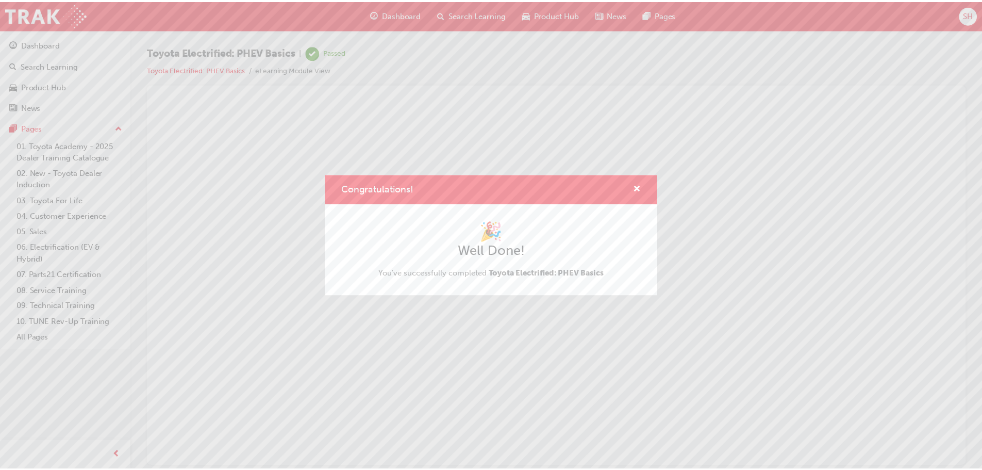
scroll to position [0, 0]
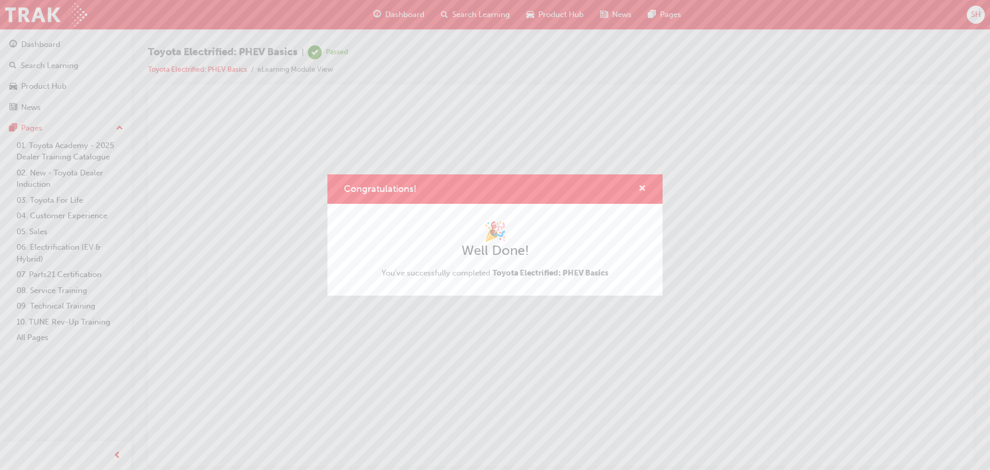
click at [640, 185] on span "cross-icon" at bounding box center [642, 189] width 8 height 9
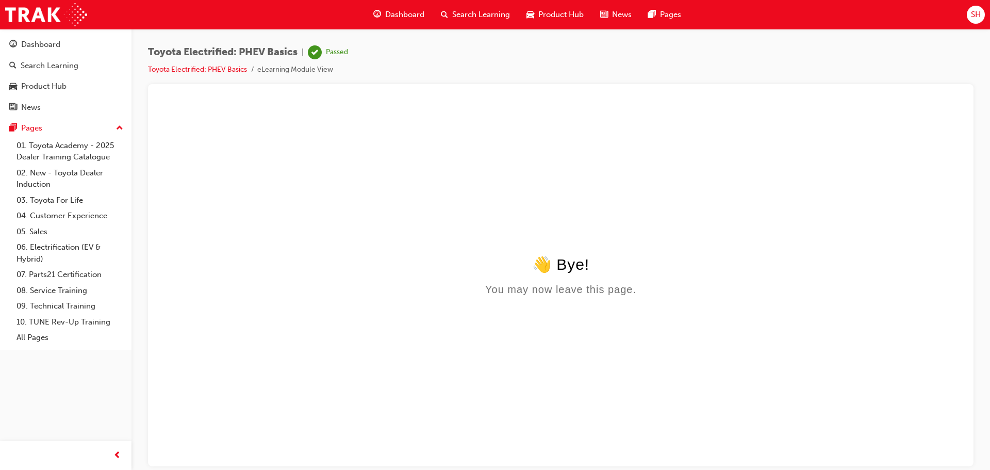
click at [472, 13] on span "Search Learning" at bounding box center [481, 15] width 58 height 12
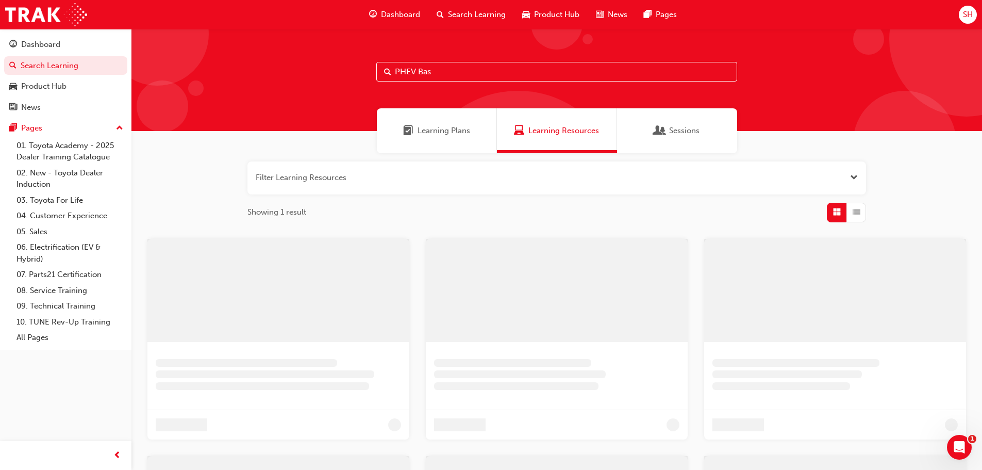
click at [463, 62] on input "PHEV Bas" at bounding box center [556, 72] width 361 height 20
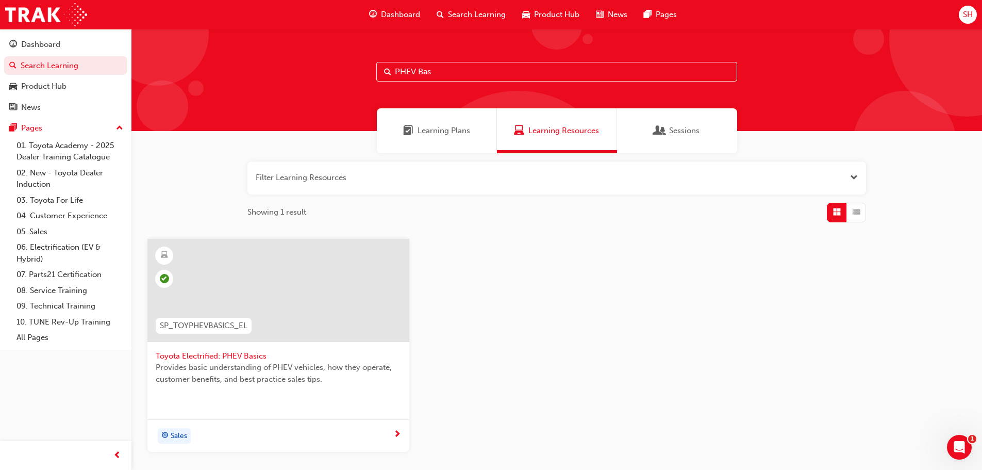
click at [463, 62] on input "PHEV Bas" at bounding box center [556, 72] width 361 height 20
click at [464, 62] on input "PHEV Bas" at bounding box center [556, 72] width 361 height 20
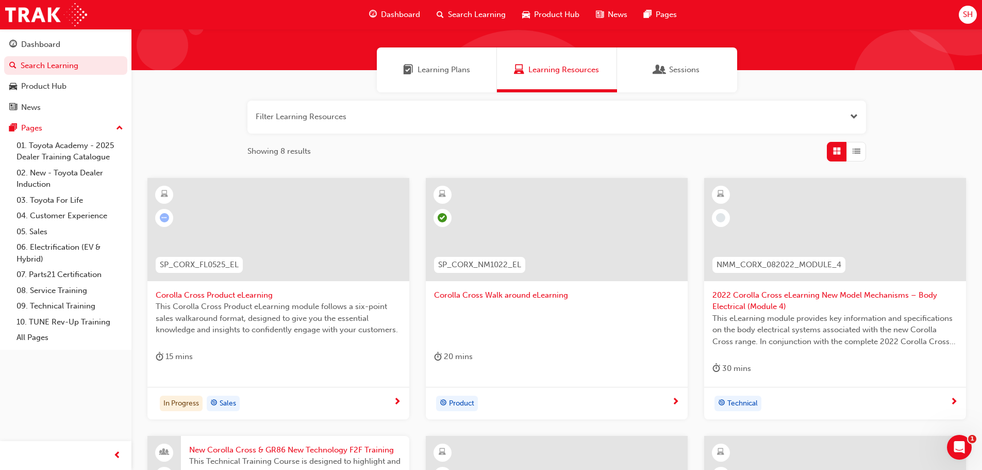
scroll to position [64, 0]
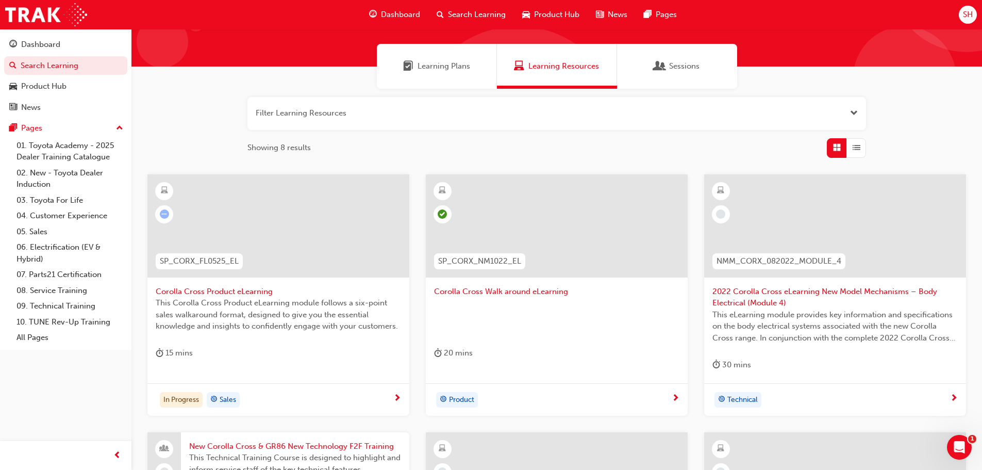
type input "corolla cross"
click at [312, 334] on div "This Corolla Cross Product eLearning module follows a six-point sales walkaroun…" at bounding box center [278, 317] width 245 height 41
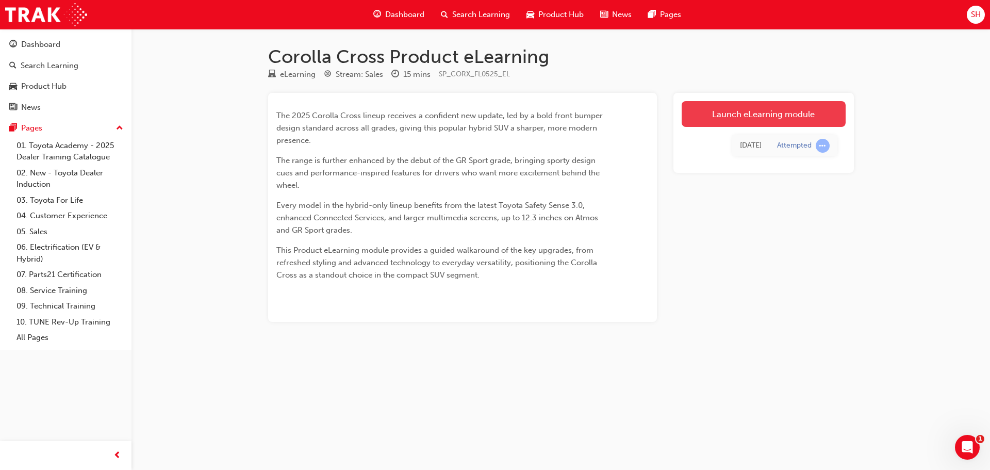
click at [779, 118] on link "Launch eLearning module" at bounding box center [763, 114] width 164 height 26
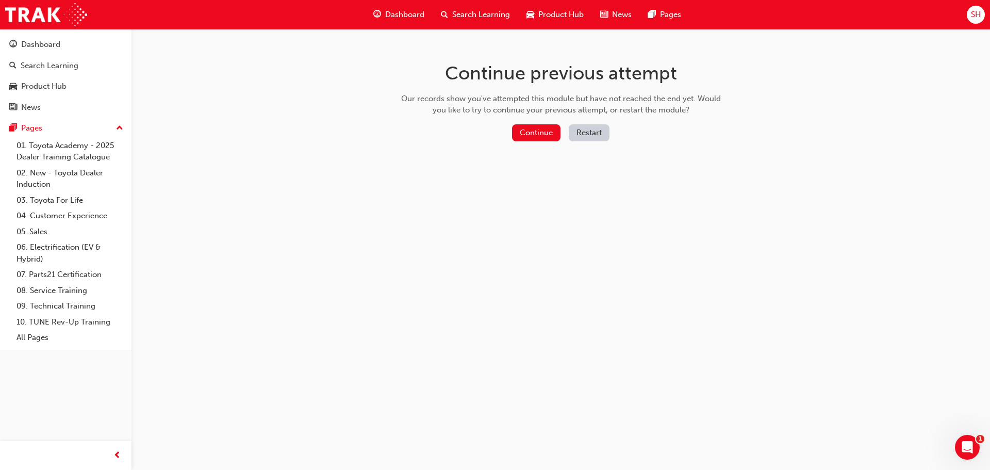
click at [588, 136] on button "Restart" at bounding box center [589, 132] width 41 height 17
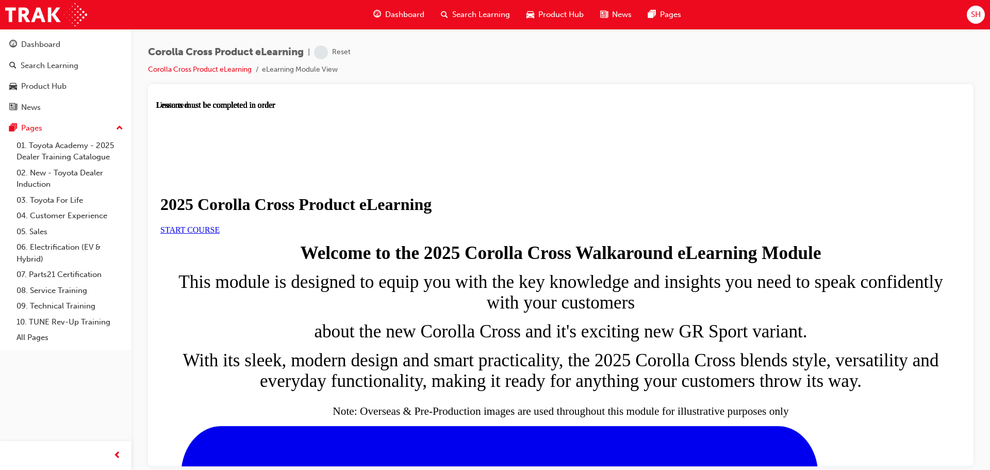
click at [220, 233] on span "START COURSE" at bounding box center [189, 229] width 59 height 9
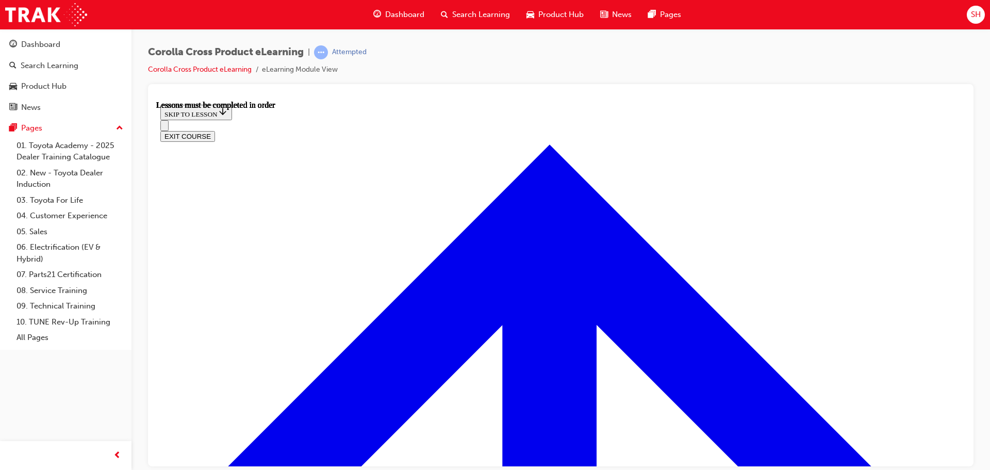
scroll to position [591, 0]
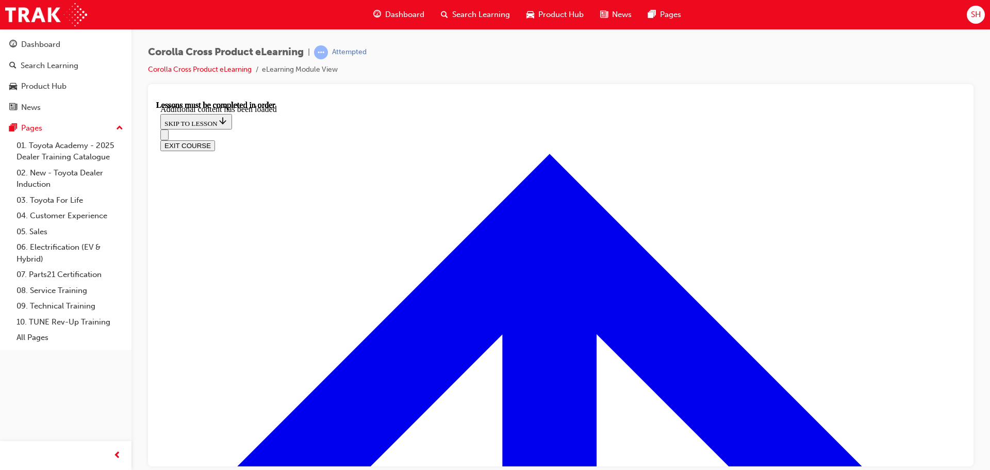
scroll to position [1734, 0]
drag, startPoint x: 408, startPoint y: 227, endPoint x: 616, endPoint y: 232, distance: 208.3
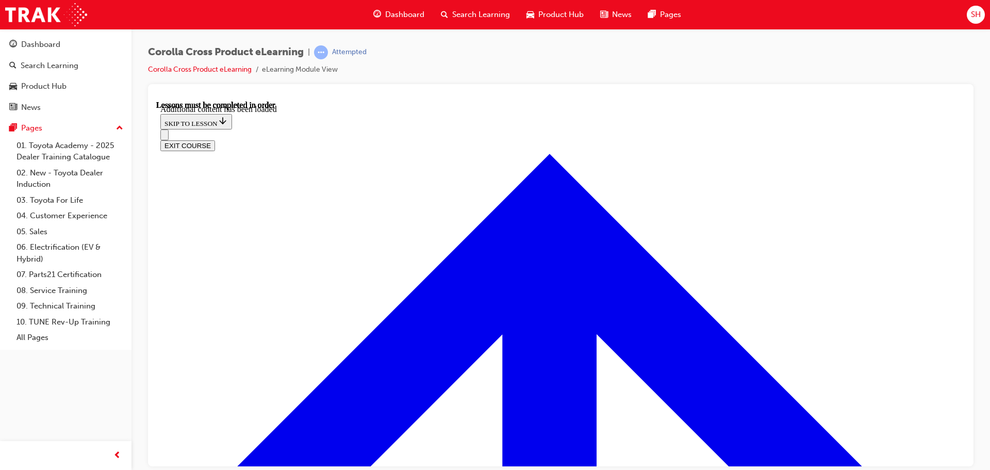
radio input "true"
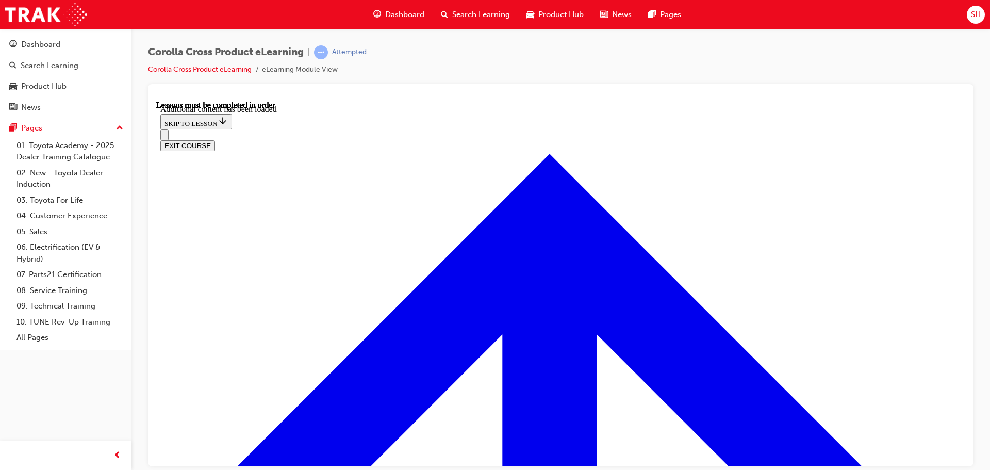
radio input "true"
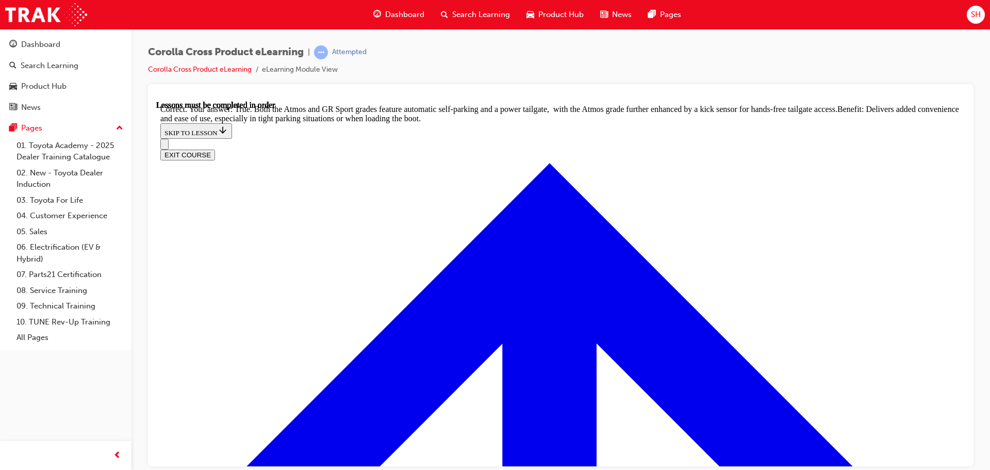
scroll to position [2260, 0]
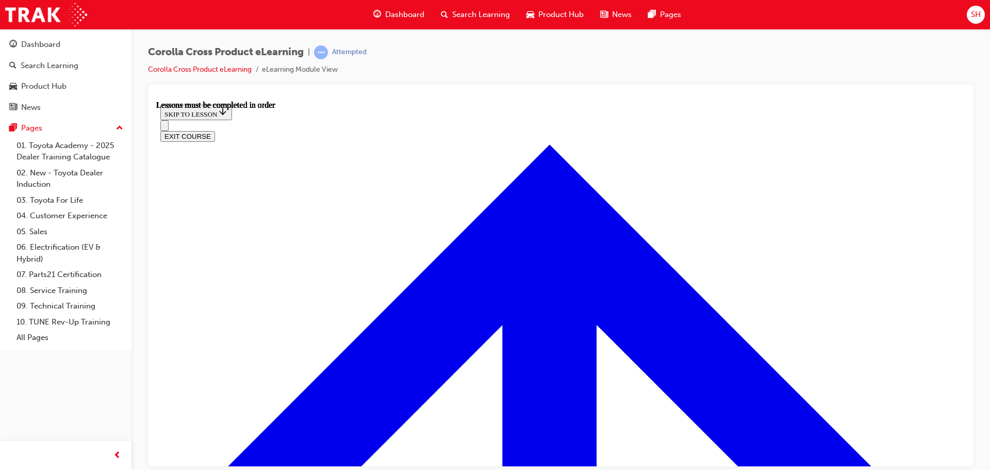
scroll to position [917, 0]
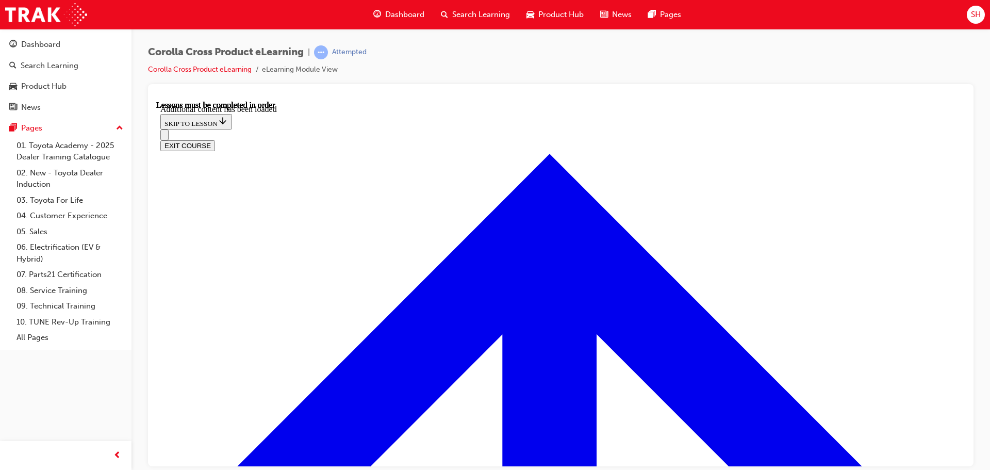
scroll to position [1429, 0]
drag, startPoint x: 400, startPoint y: 221, endPoint x: 658, endPoint y: 221, distance: 258.2
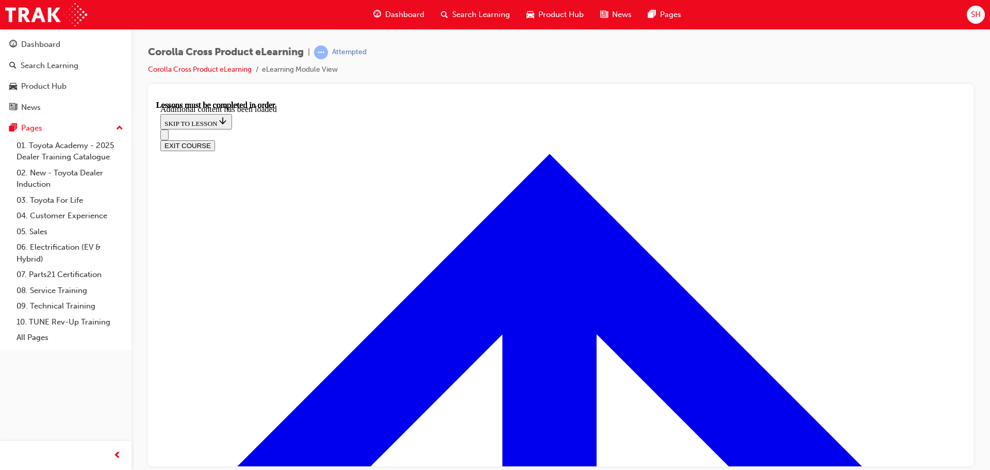
scroll to position [913, 0]
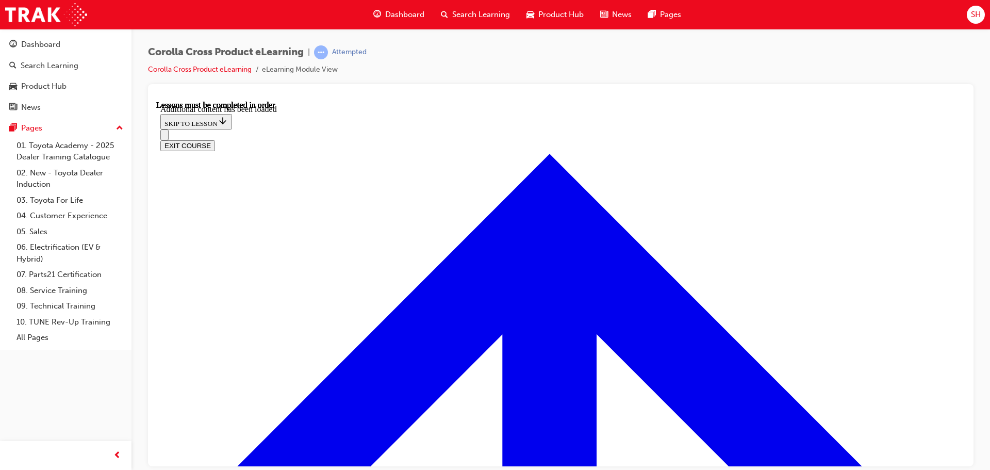
scroll to position [1531, 0]
radio input "true"
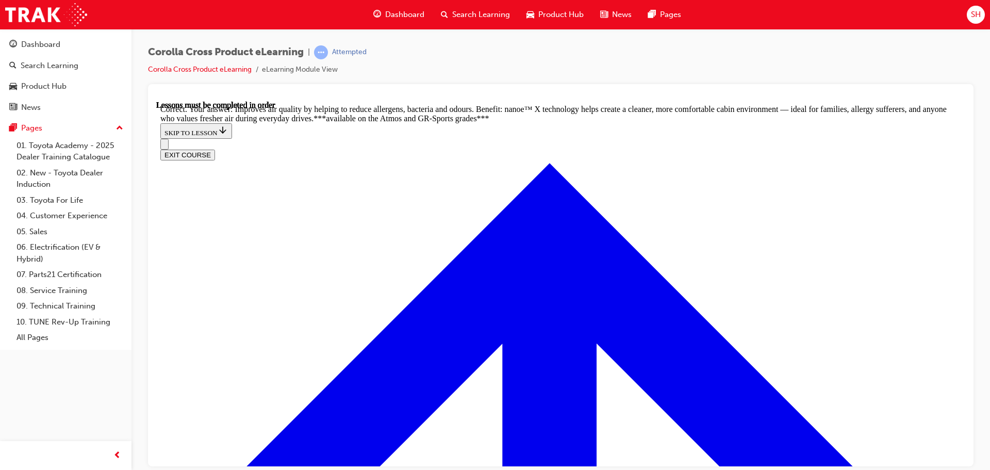
scroll to position [1944, 0]
drag, startPoint x: 472, startPoint y: 256, endPoint x: 695, endPoint y: 246, distance: 223.4
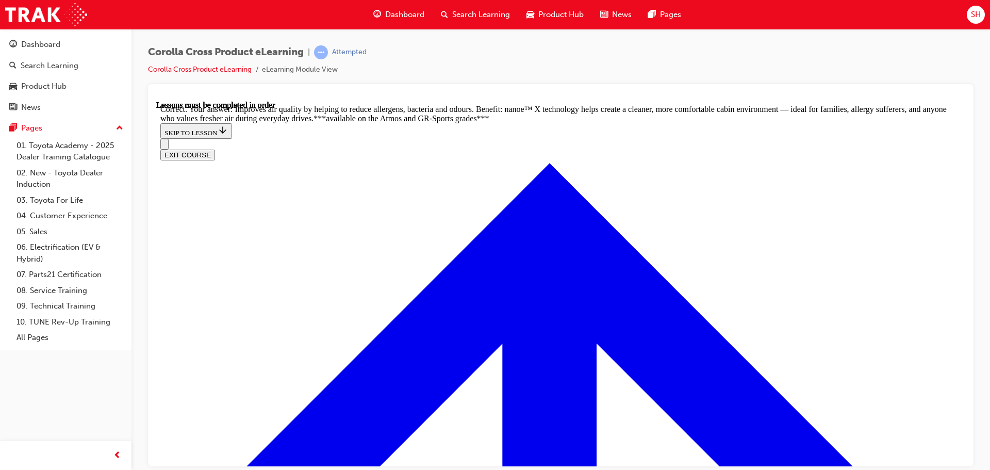
radio input "true"
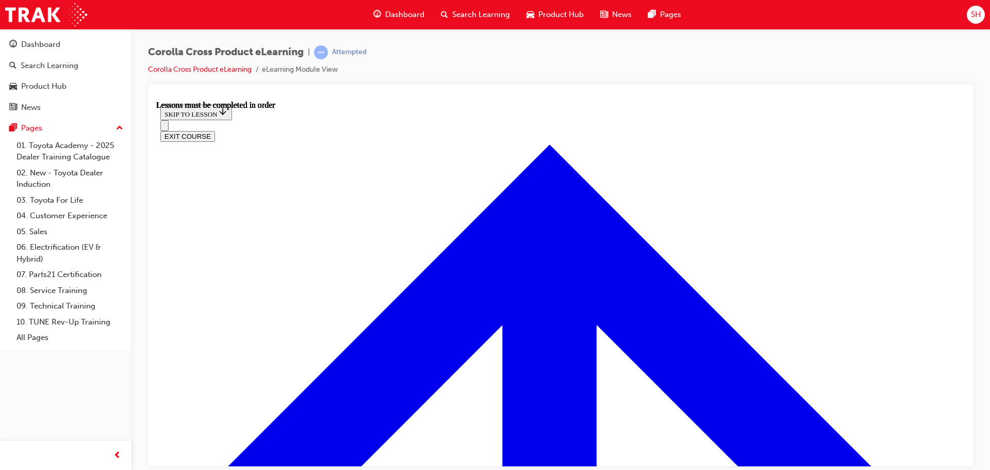
scroll to position [876, 0]
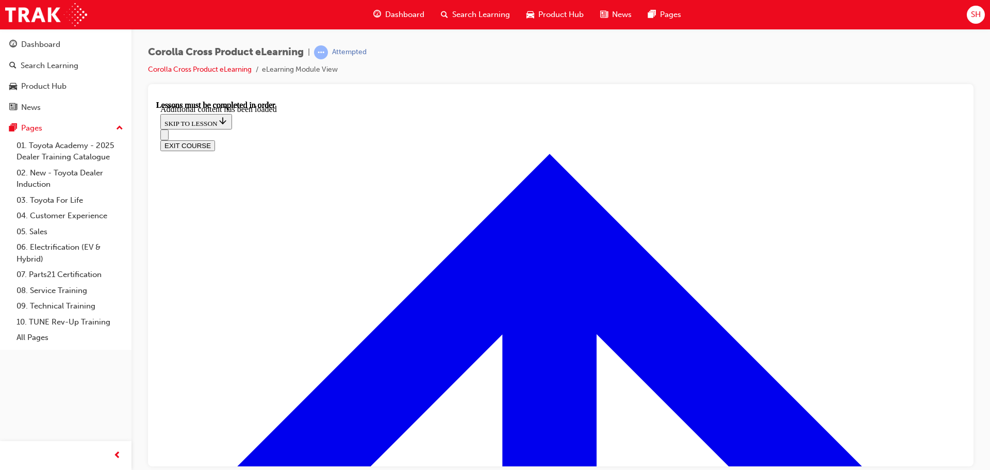
scroll to position [1542, 0]
drag, startPoint x: 474, startPoint y: 173, endPoint x: 719, endPoint y: 165, distance: 244.9
drag, startPoint x: 496, startPoint y: 170, endPoint x: 604, endPoint y: 169, distance: 107.7
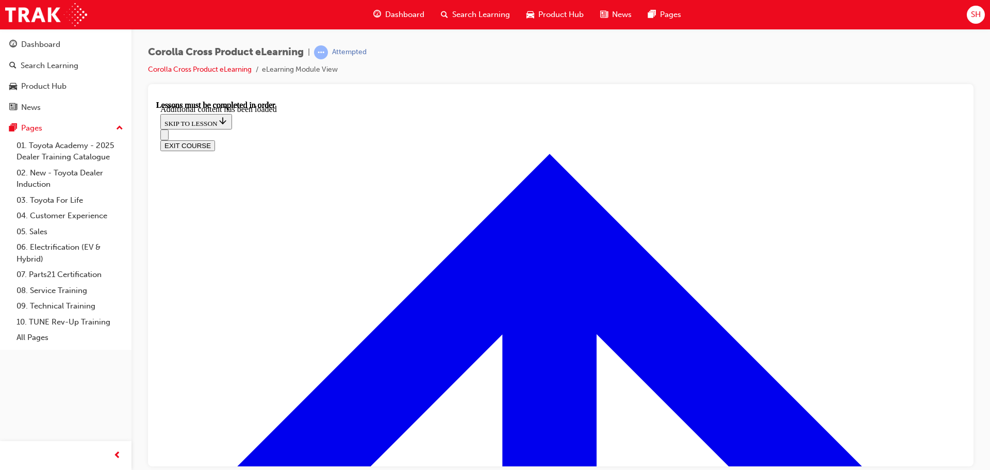
radio input "true"
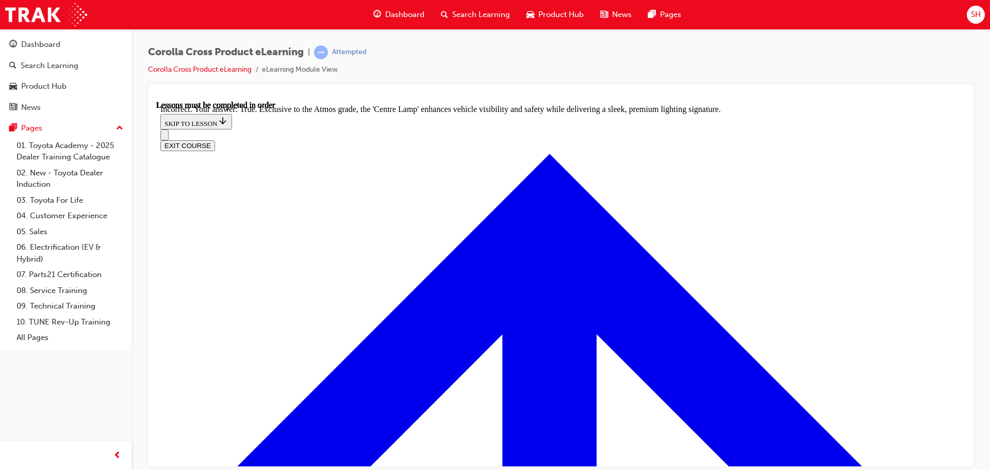
scroll to position [1695, 0]
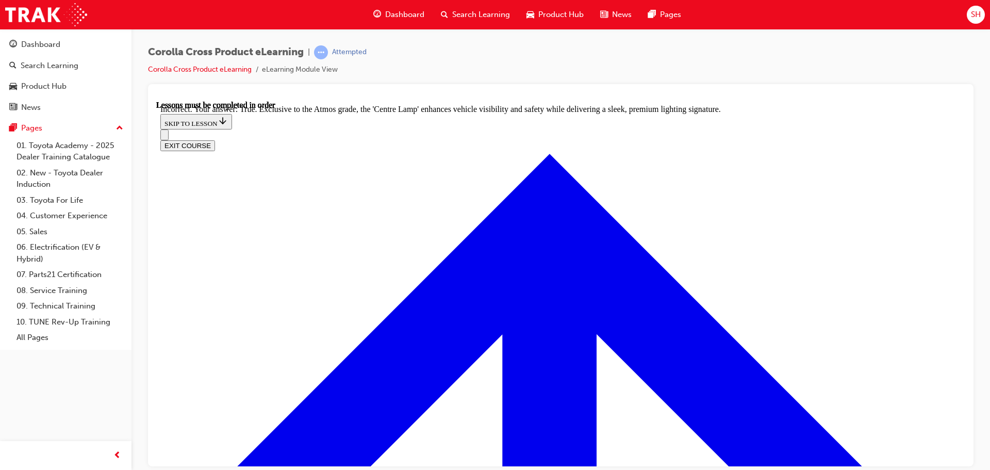
radio input "true"
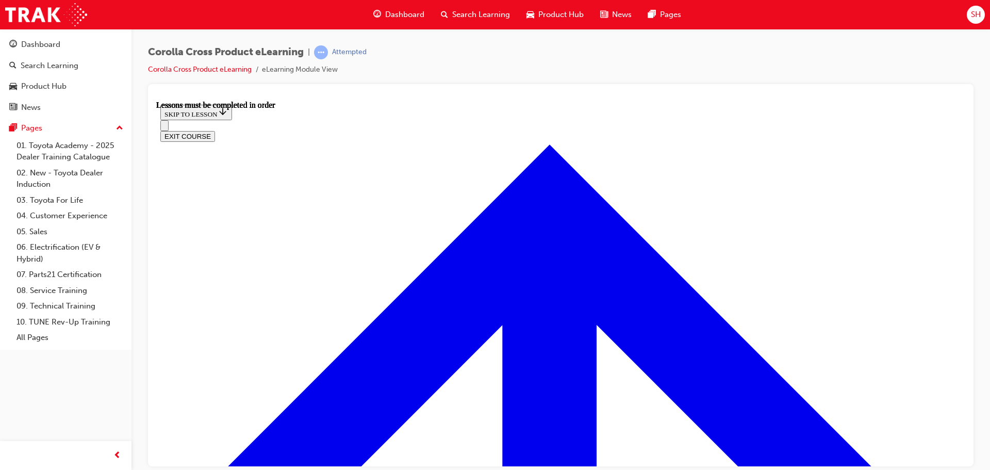
scroll to position [813, 0]
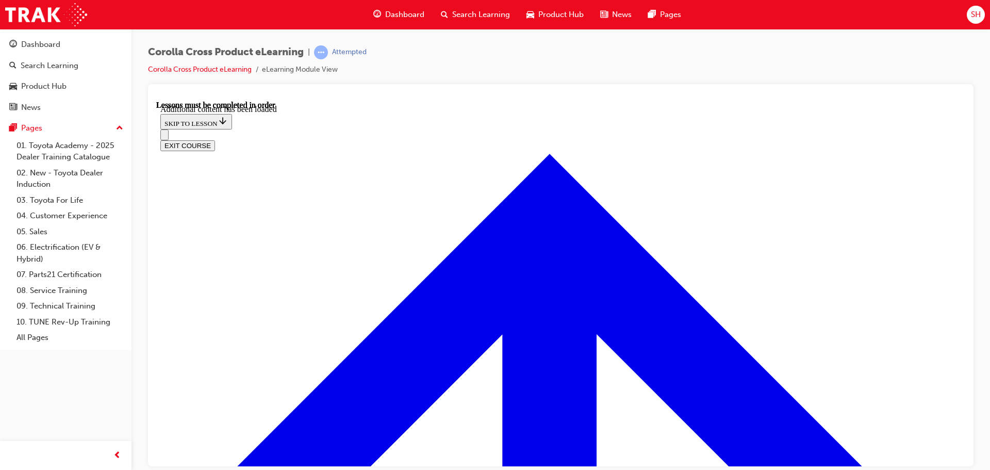
scroll to position [1260, 0]
radio input "true"
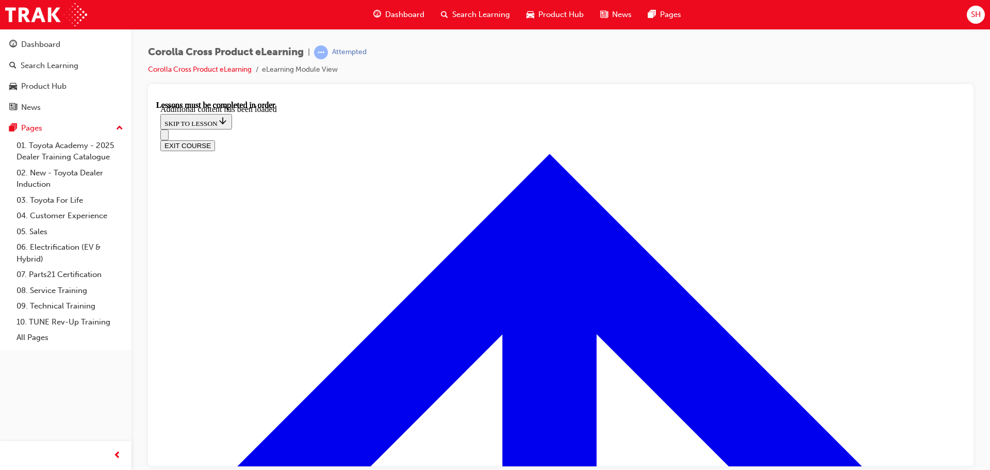
radio input "true"
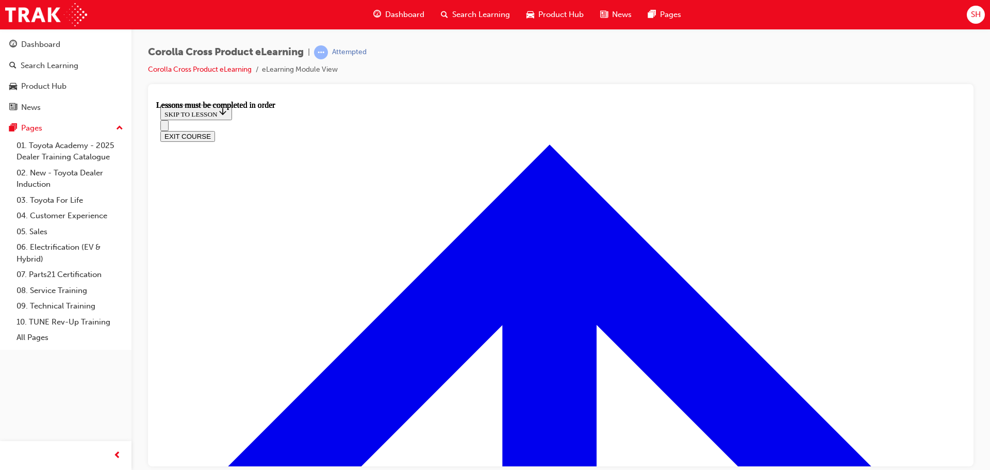
scroll to position [848, 0]
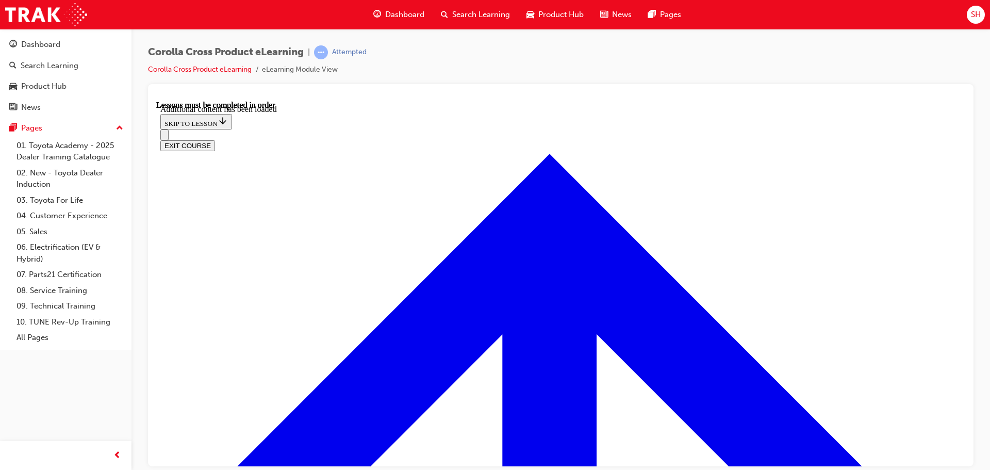
scroll to position [1287, 0]
radio input "true"
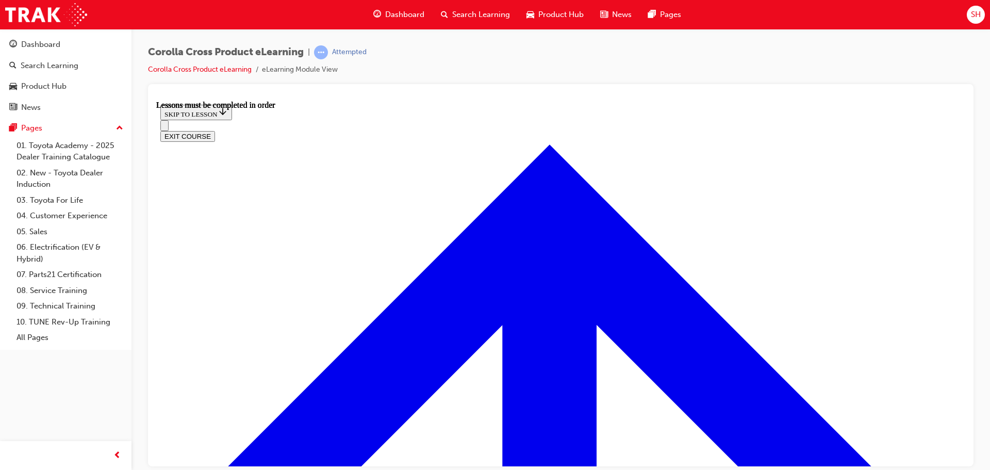
scroll to position [964, 0]
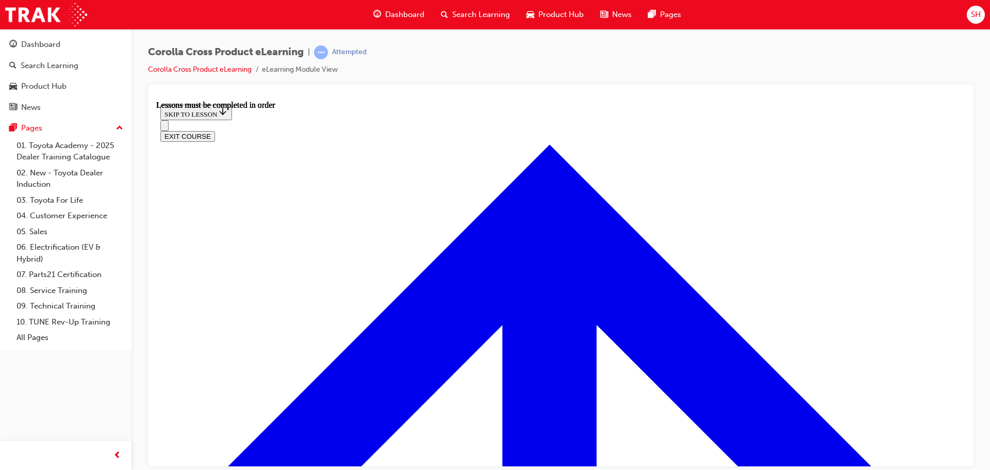
scroll to position [959, 0]
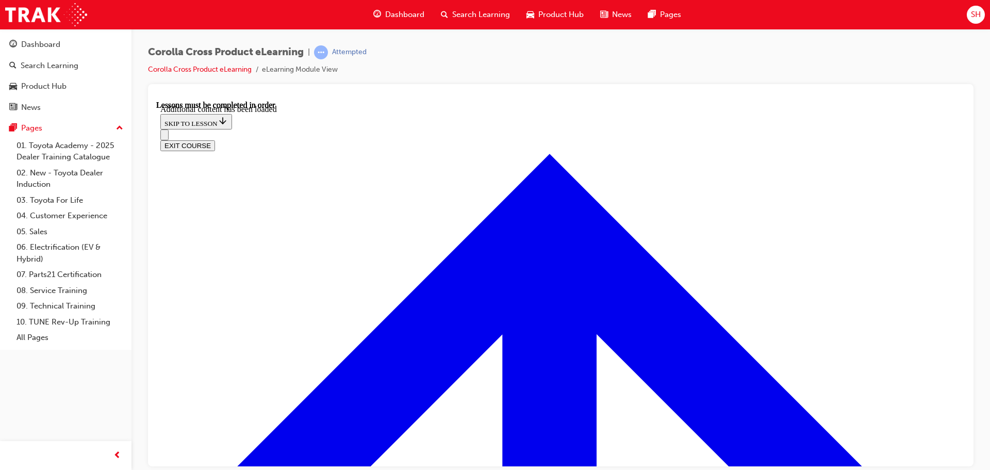
scroll to position [1556, 0]
drag, startPoint x: 505, startPoint y: 195, endPoint x: 652, endPoint y: 194, distance: 146.4
drag, startPoint x: 455, startPoint y: 196, endPoint x: 704, endPoint y: 204, distance: 249.1
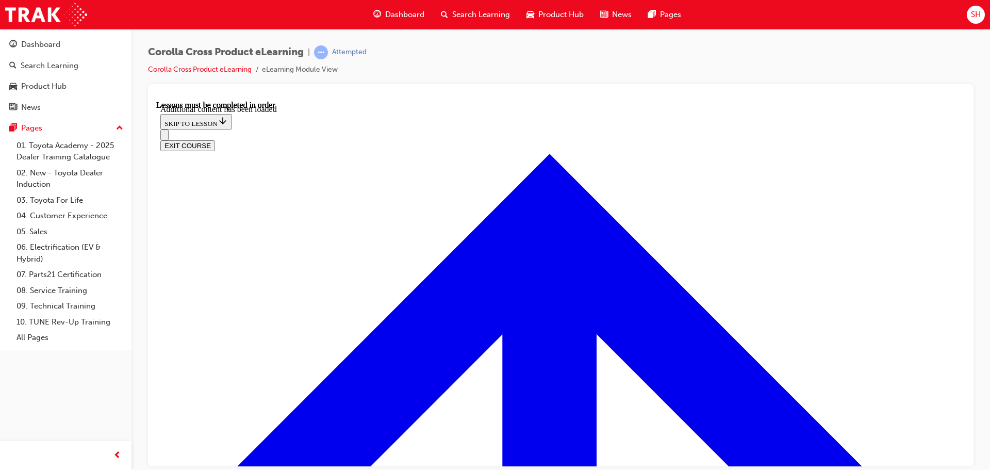
drag, startPoint x: 388, startPoint y: 323, endPoint x: 491, endPoint y: 342, distance: 104.3
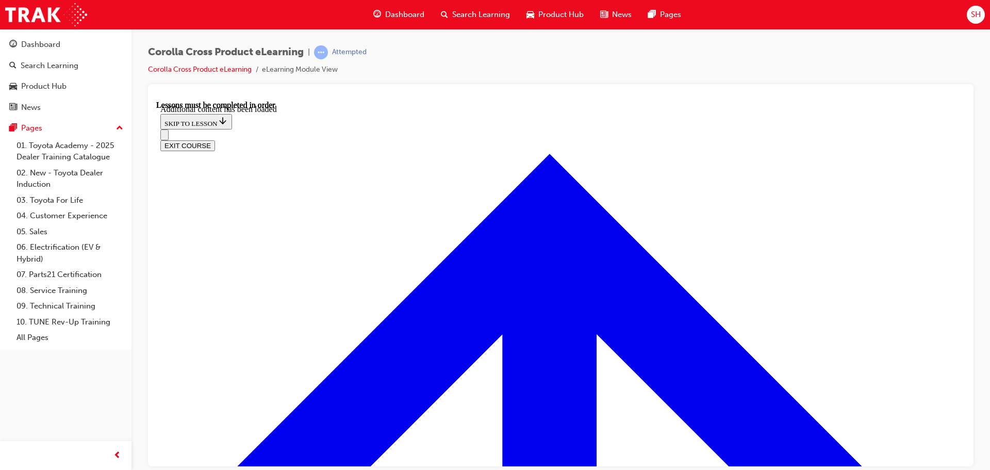
radio input "true"
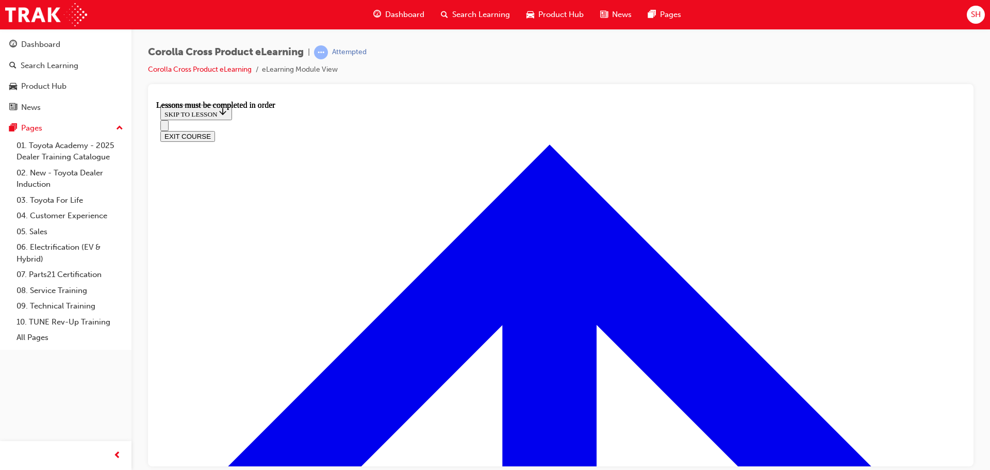
scroll to position [874, 0]
drag, startPoint x: 732, startPoint y: 351, endPoint x: 728, endPoint y: 357, distance: 7.3
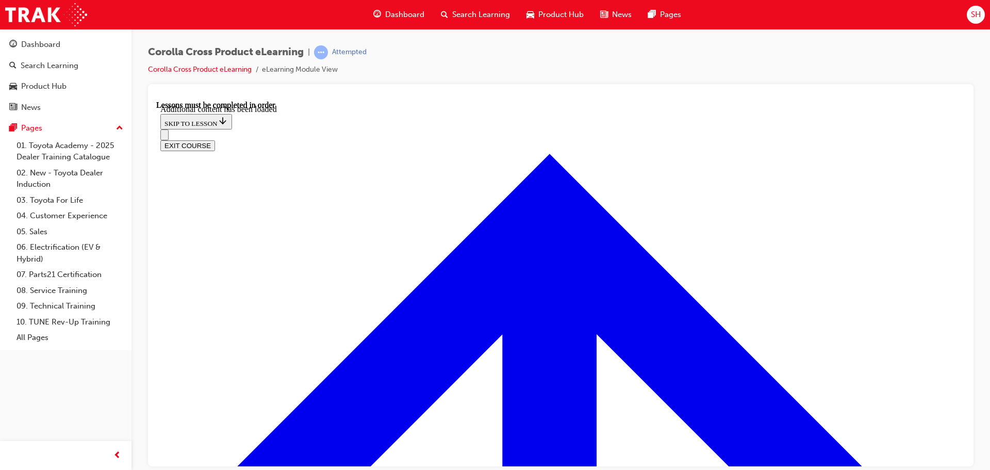
scroll to position [1484, 0]
drag, startPoint x: 397, startPoint y: 219, endPoint x: 578, endPoint y: 214, distance: 181.5
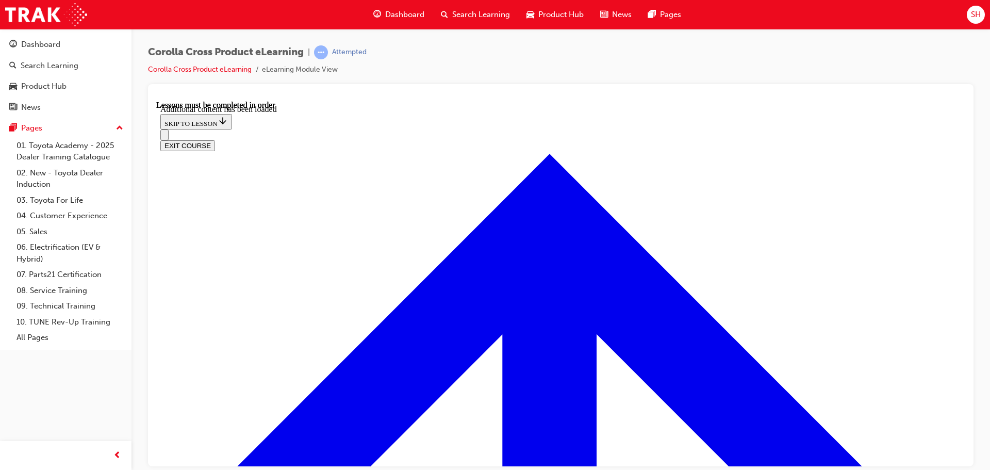
radio input "true"
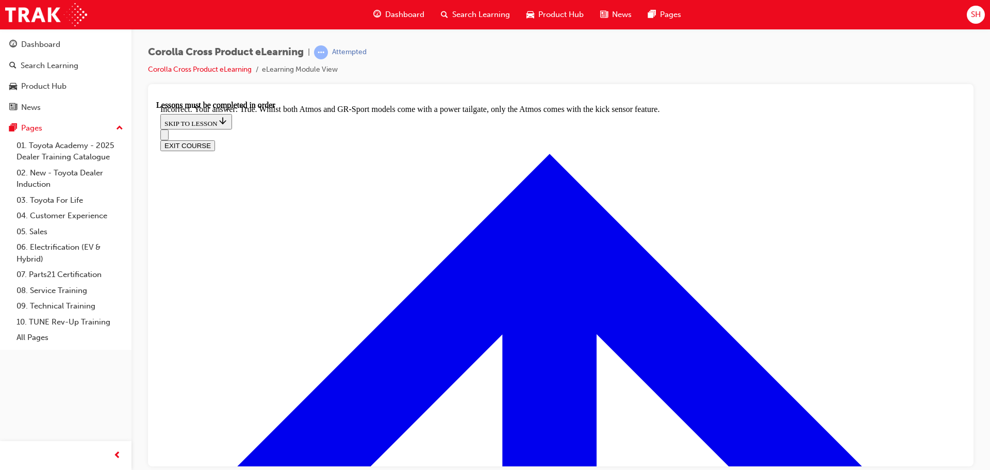
scroll to position [1521, 0]
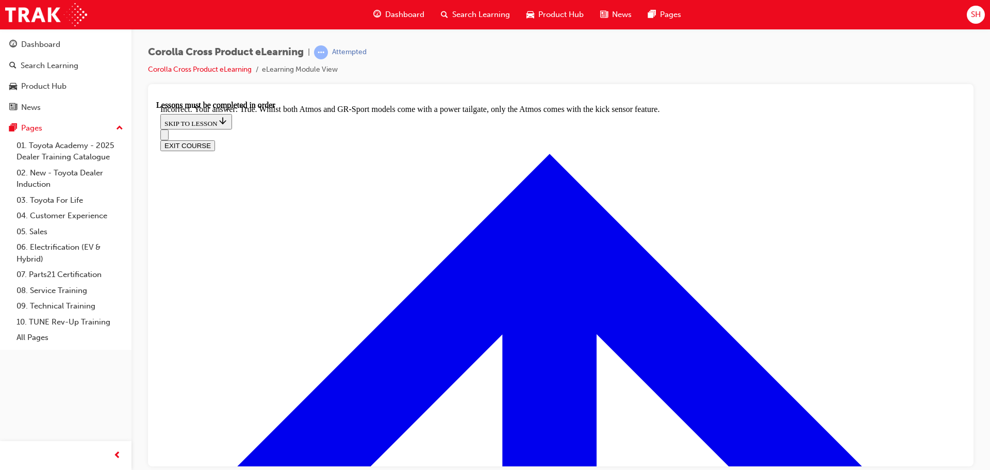
radio input "true"
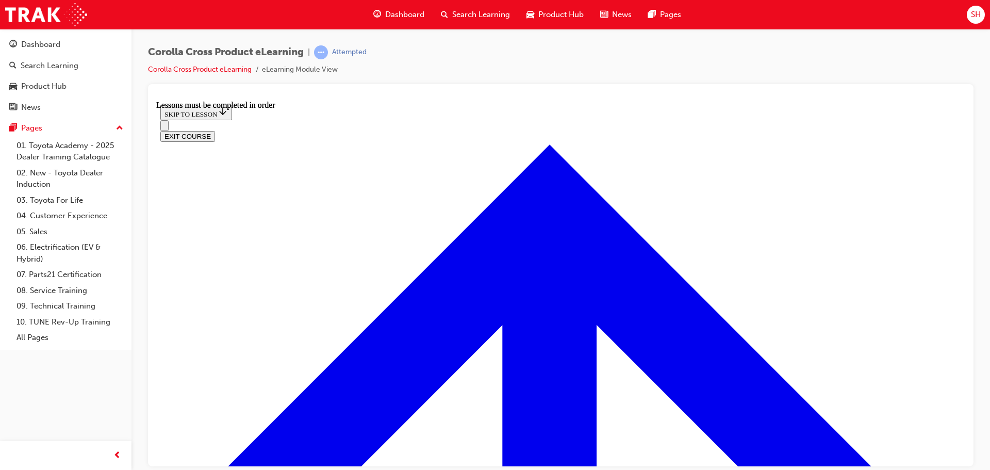
scroll to position [964, 0]
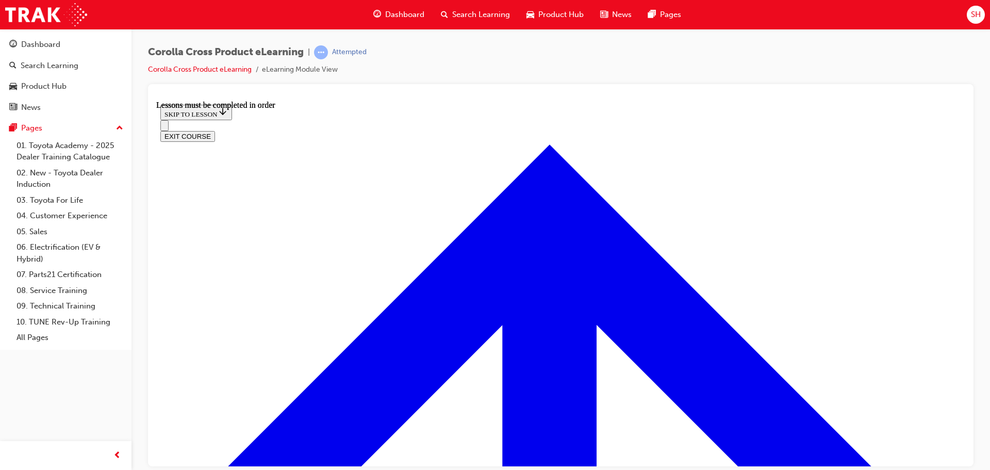
scroll to position [1657, 0]
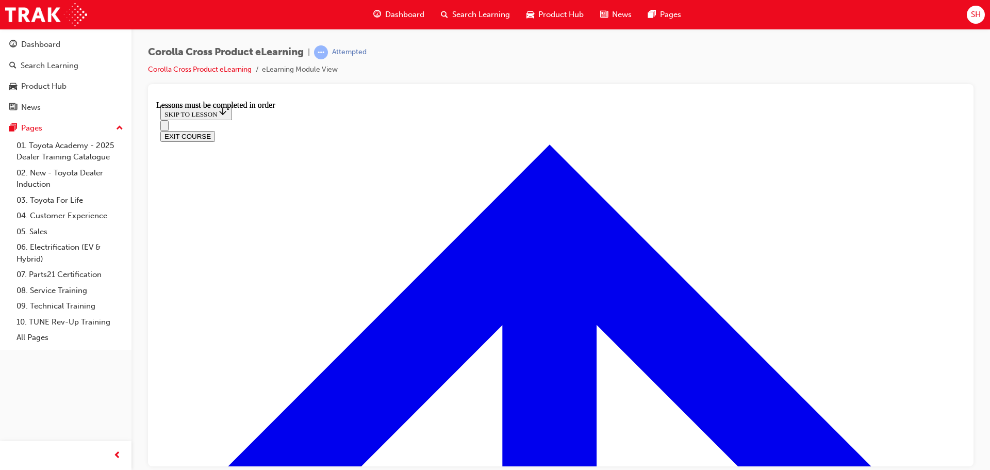
scroll to position [1876, 0]
drag, startPoint x: 595, startPoint y: 255, endPoint x: 561, endPoint y: 261, distance: 34.5
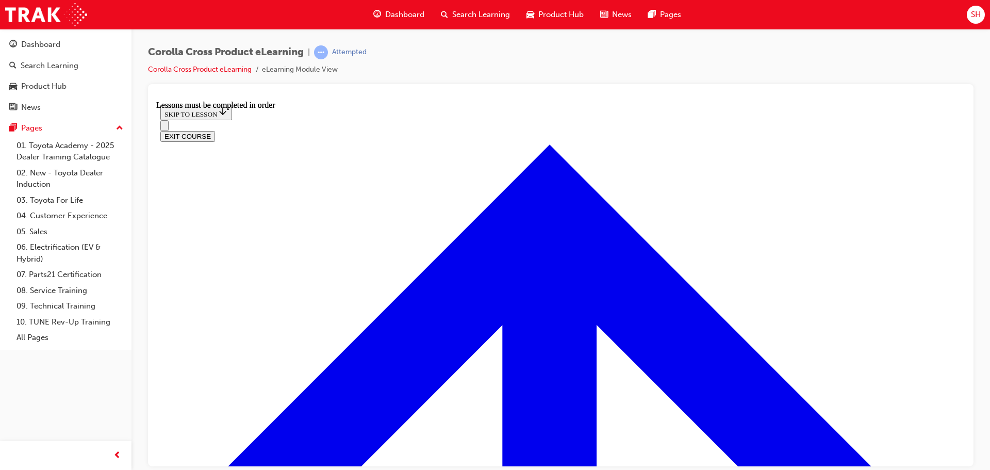
scroll to position [1964, 0]
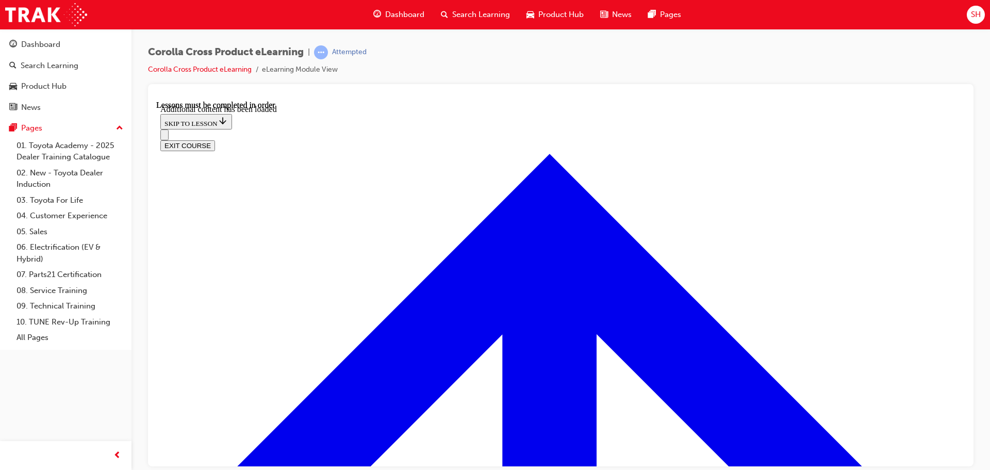
scroll to position [2323, 0]
drag, startPoint x: 404, startPoint y: 163, endPoint x: 641, endPoint y: 163, distance: 237.6
drag, startPoint x: 492, startPoint y: 178, endPoint x: 620, endPoint y: 179, distance: 127.8
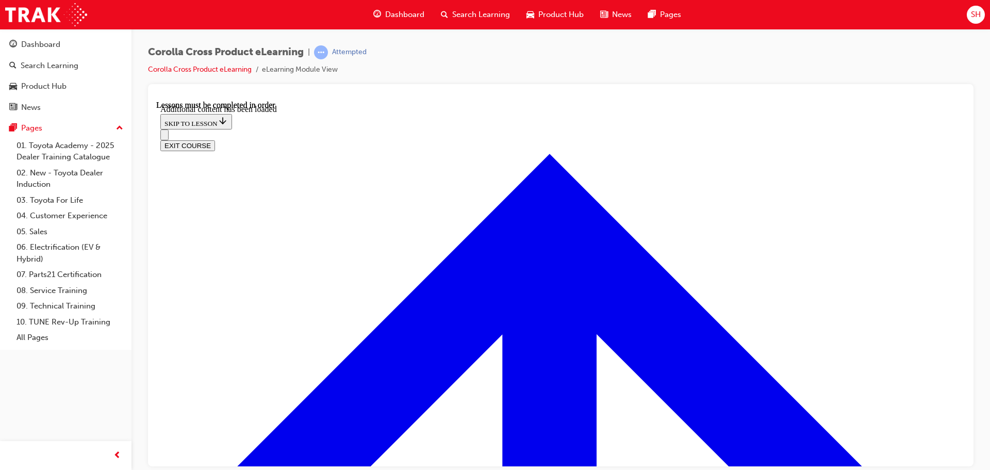
drag, startPoint x: 407, startPoint y: 177, endPoint x: 650, endPoint y: 177, distance: 243.3
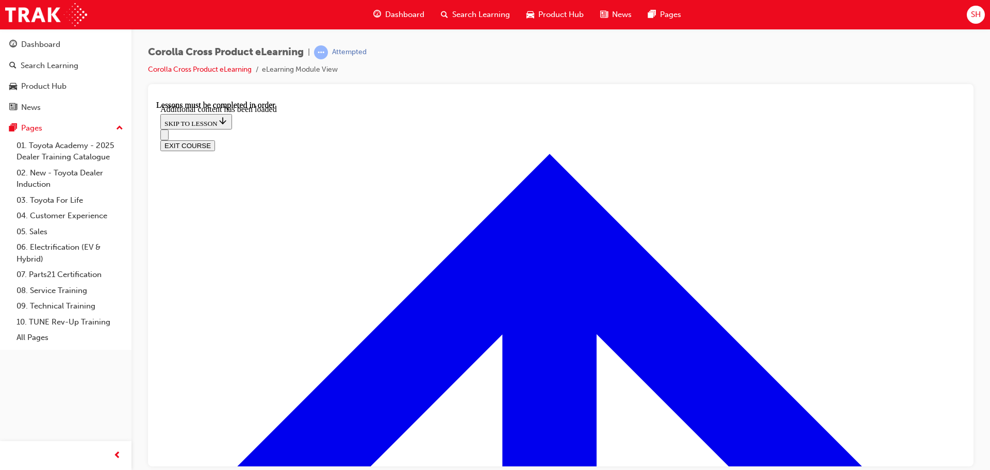
drag, startPoint x: 488, startPoint y: 179, endPoint x: 674, endPoint y: 178, distance: 186.1
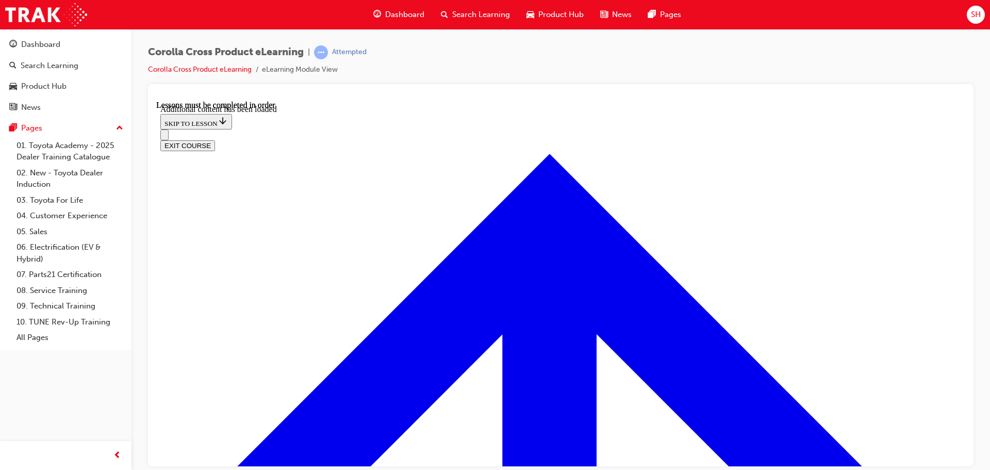
checkbox input "true"
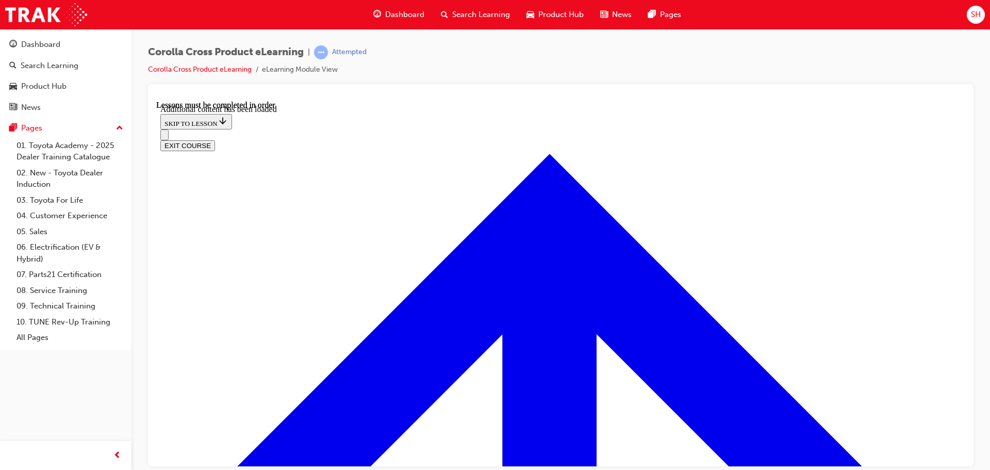
checkbox input "true"
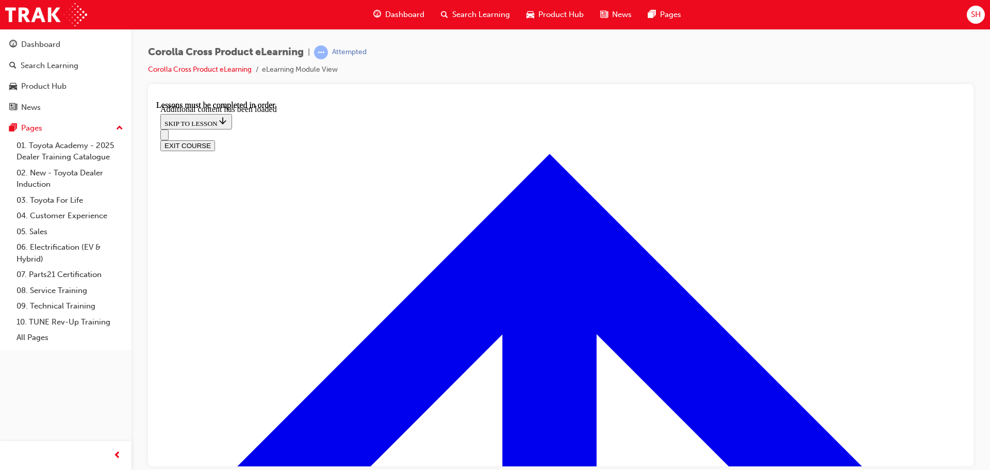
checkbox input "true"
checkbox input "false"
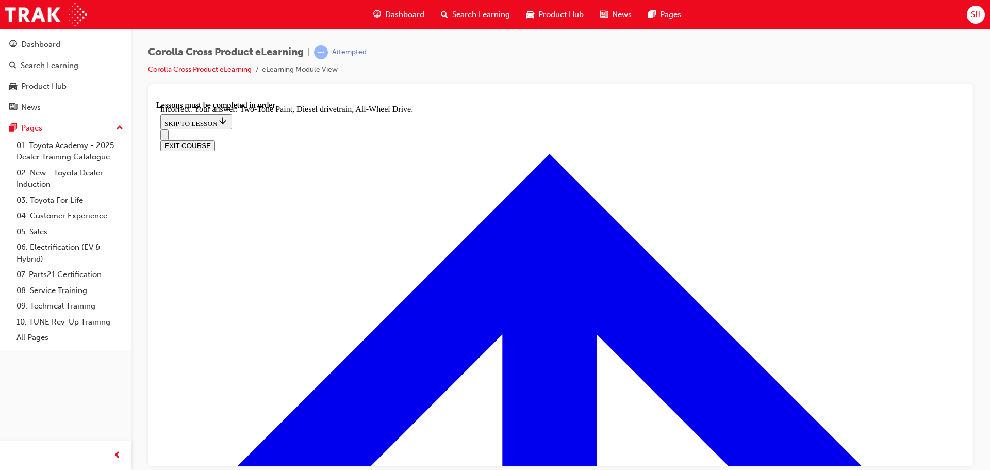
checkbox input "false"
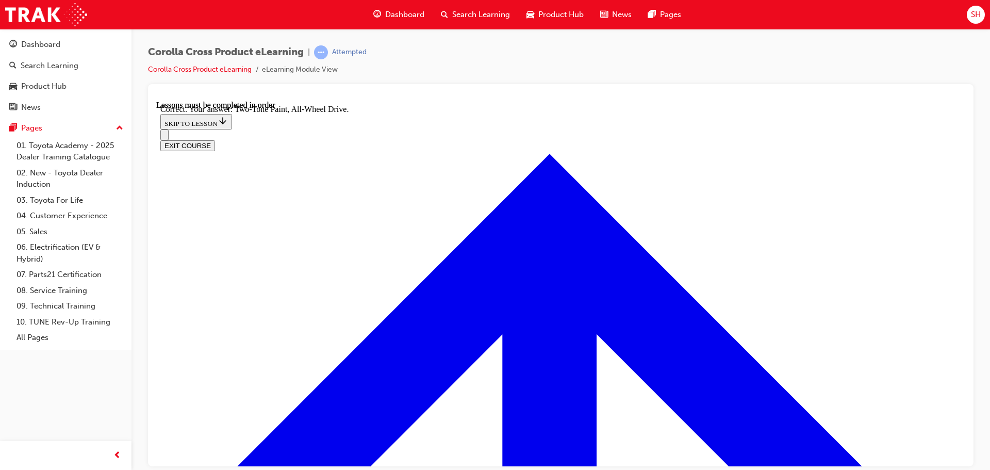
scroll to position [3021, 0]
drag, startPoint x: 402, startPoint y: 143, endPoint x: 706, endPoint y: 149, distance: 304.7
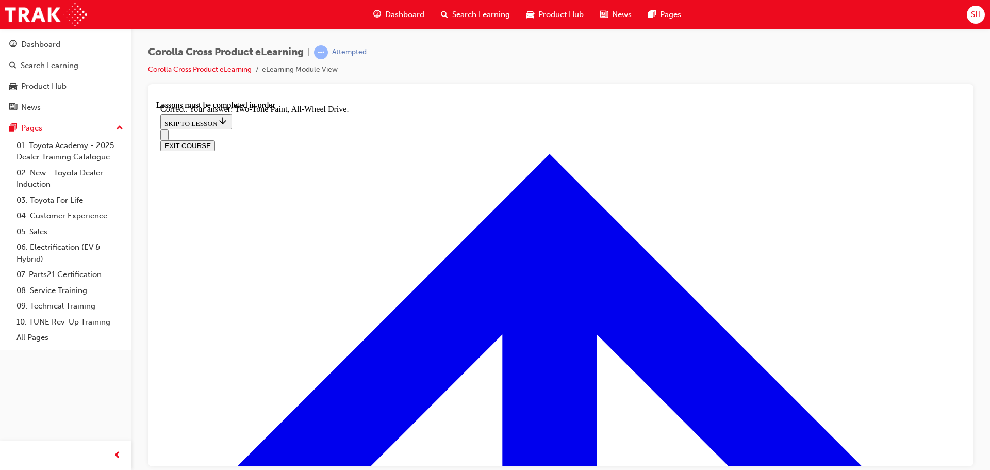
radio input "true"
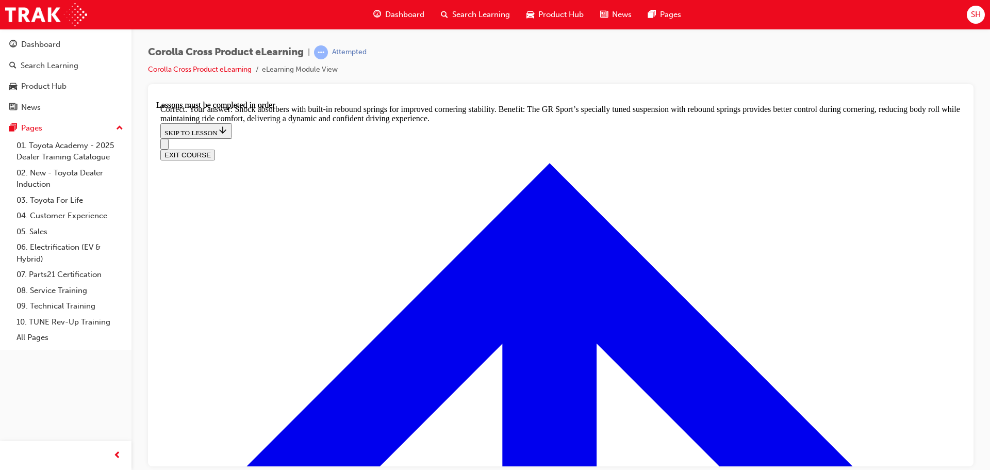
scroll to position [3292, 0]
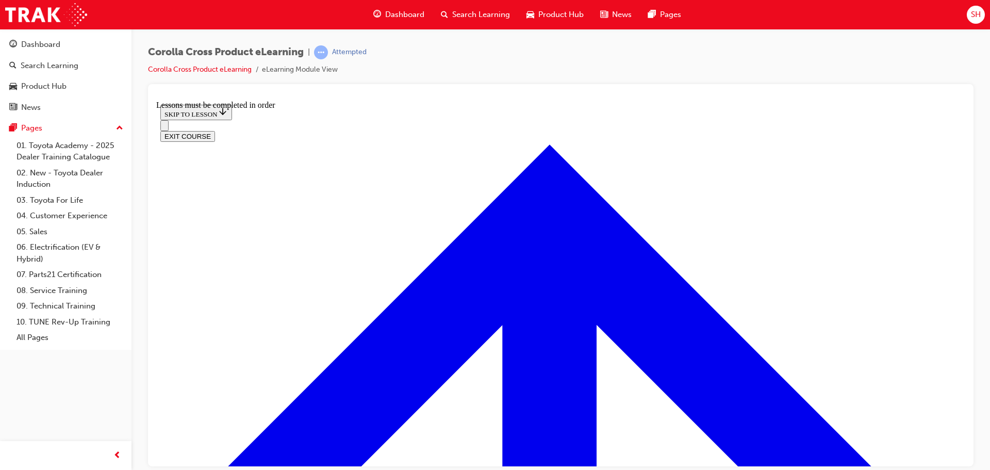
scroll to position [420, 0]
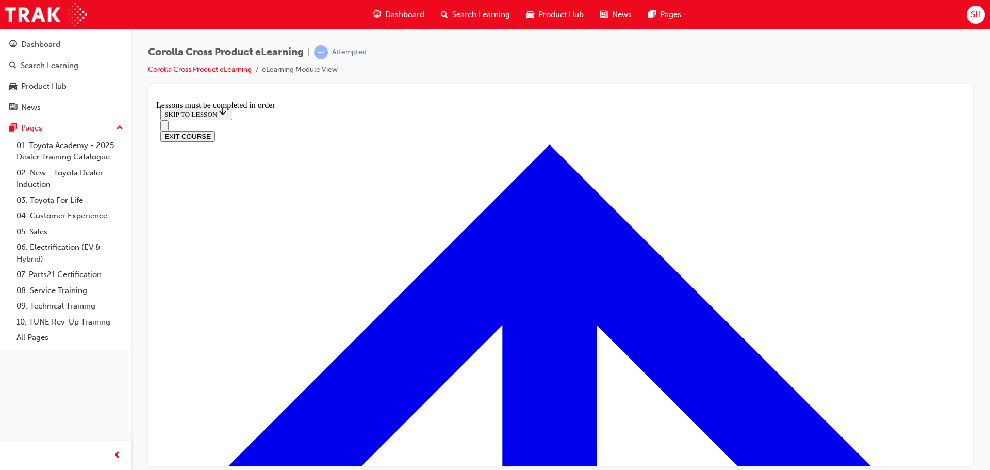
scroll to position [1141, 0]
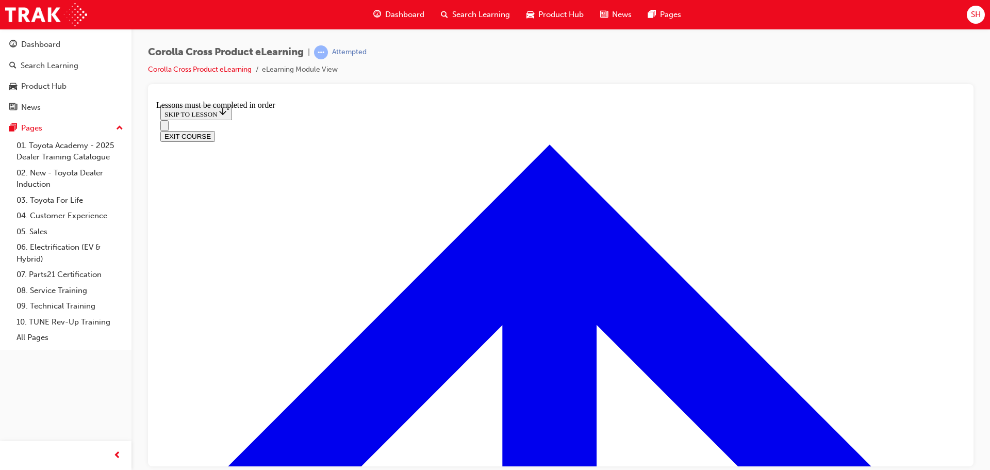
click at [215, 130] on button "EXIT COURSE" at bounding box center [187, 135] width 55 height 11
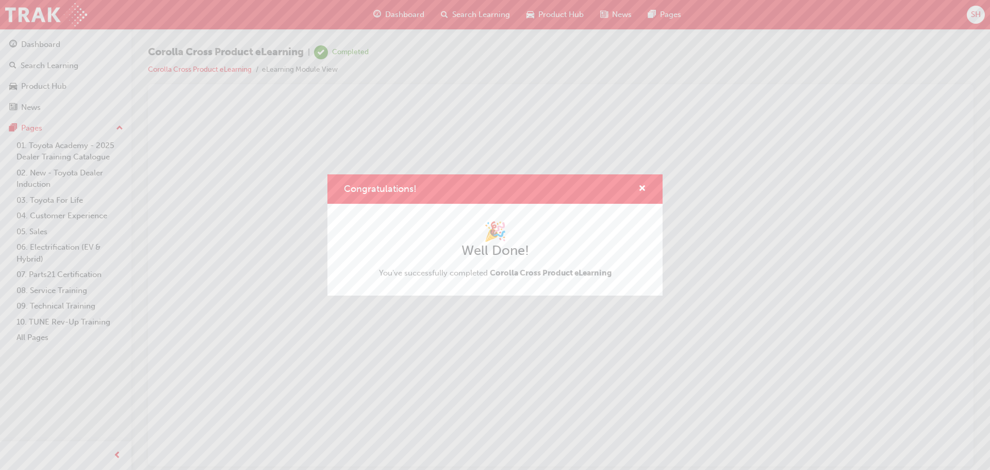
scroll to position [0, 0]
click at [643, 185] on span "cross-icon" at bounding box center [642, 189] width 8 height 9
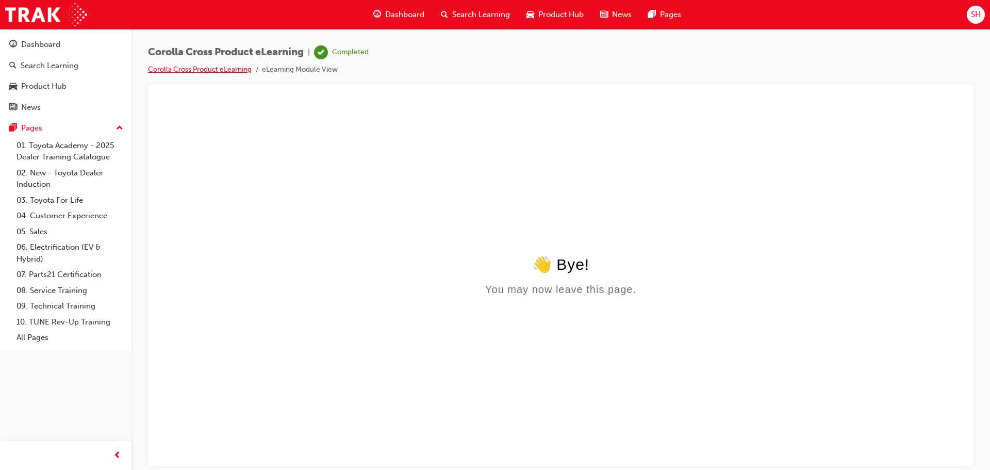
click at [214, 71] on link "Corolla Cross Product eLearning" at bounding box center [200, 69] width 104 height 9
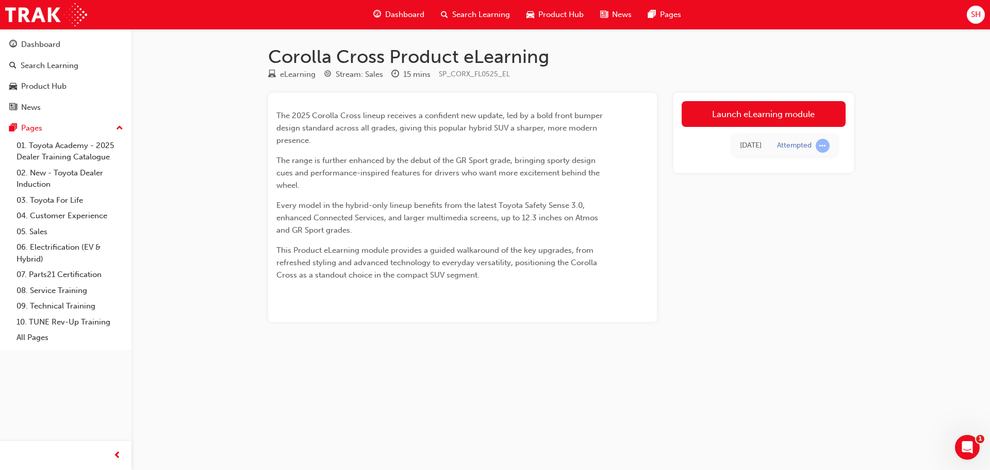
drag, startPoint x: 214, startPoint y: 71, endPoint x: 344, endPoint y: 56, distance: 130.8
click at [384, 64] on div "Corolla Cross Product eLearning eLearning Stream: Sales 15 mins SP_CORX_FL0525_…" at bounding box center [561, 199] width 619 height 309
click at [249, 45] on div "Corolla Cross Product eLearning eLearning Stream: Sales 15 mins SP_CORX_FL0525_…" at bounding box center [495, 235] width 990 height 470
click at [442, 10] on span "search-icon" at bounding box center [444, 14] width 7 height 13
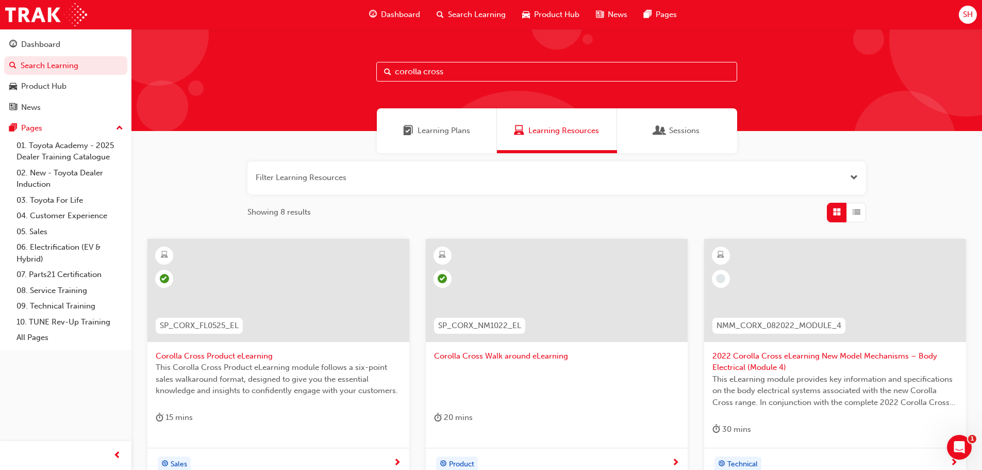
drag, startPoint x: 459, startPoint y: 74, endPoint x: 242, endPoint y: 68, distance: 217.6
click at [242, 68] on div "corolla cross" at bounding box center [556, 80] width 850 height 102
type input "roadside assistance"
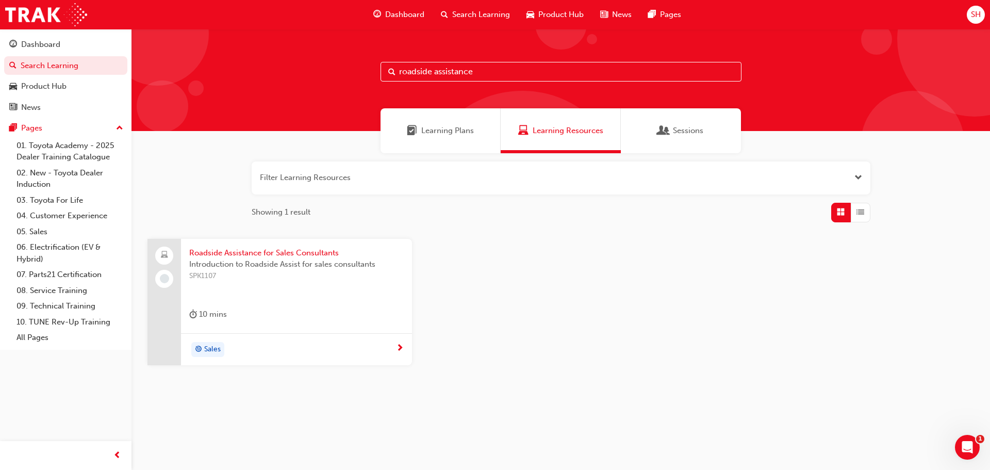
click at [279, 269] on span "Introduction to Roadside Assist for sales consultants" at bounding box center [296, 264] width 214 height 12
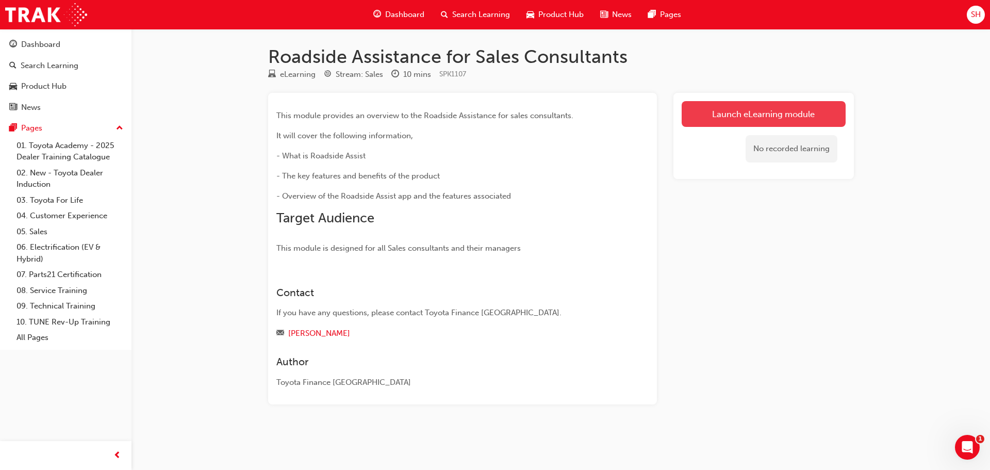
click at [769, 119] on link "Launch eLearning module" at bounding box center [763, 114] width 164 height 26
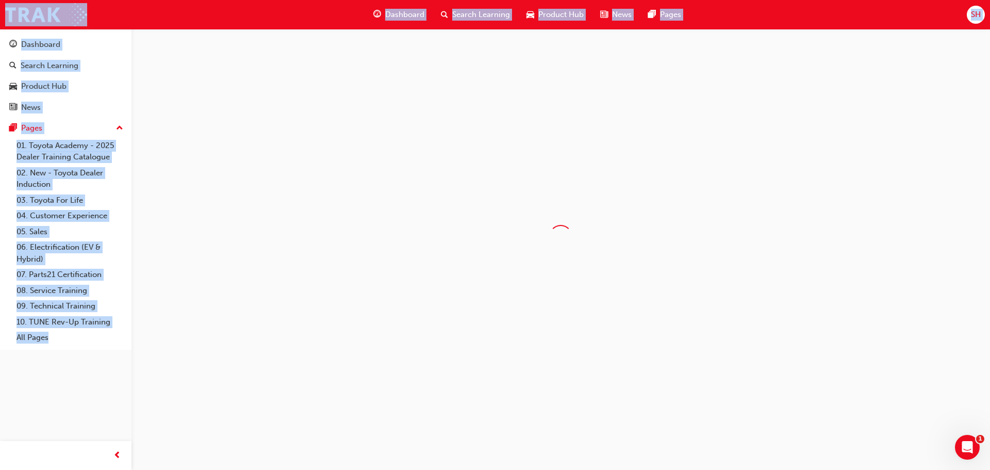
click at [769, 119] on div at bounding box center [560, 236] width 858 height 415
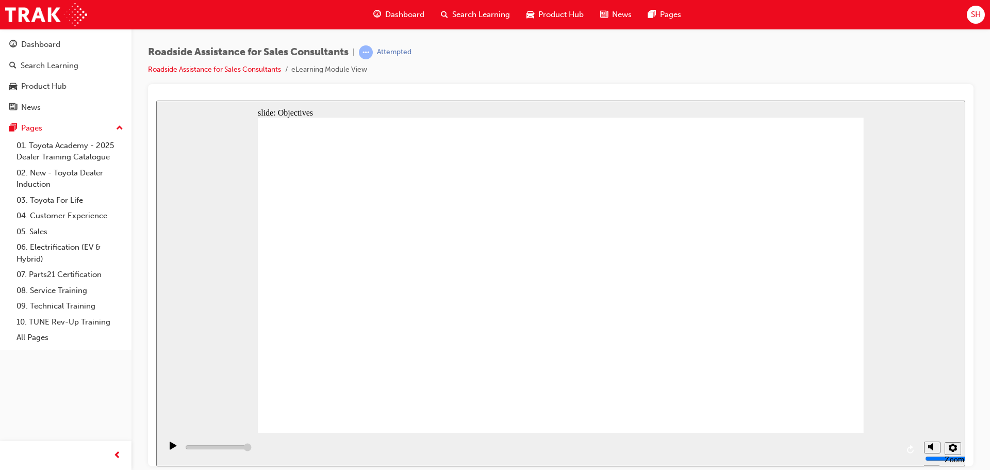
click at [932, 411] on polygon "Mute (Ctrl+Alt+M)" at bounding box center [931, 407] width 3 height 7
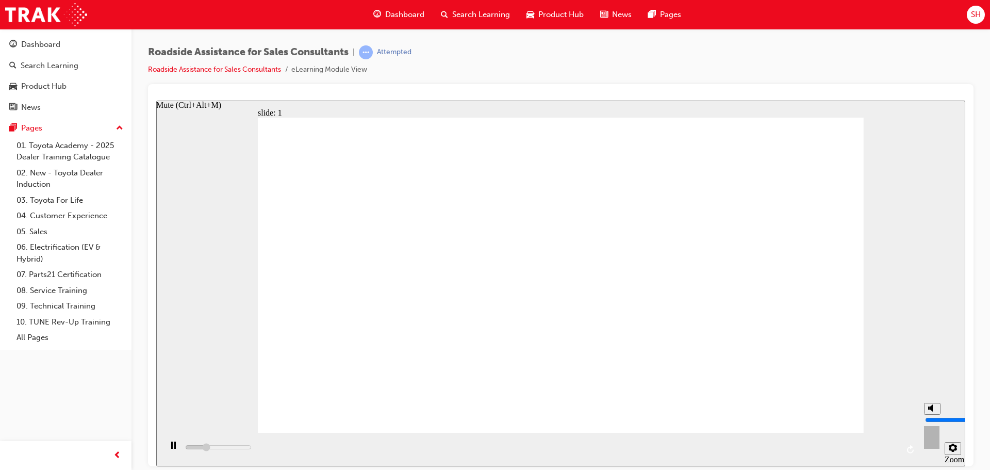
type input "9500"
type input "0"
click at [938, 414] on button "Unmute (Ctrl+Alt+M)" at bounding box center [932, 408] width 16 height 12
type input "11700"
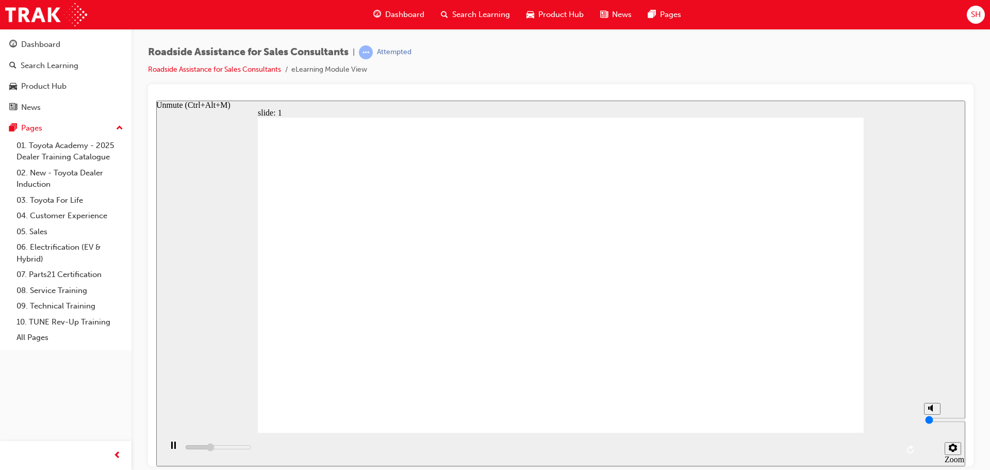
type input "8"
click at [931, 411] on icon "Mute (Ctrl+Alt+M)" at bounding box center [932, 407] width 8 height 7
type input "14900"
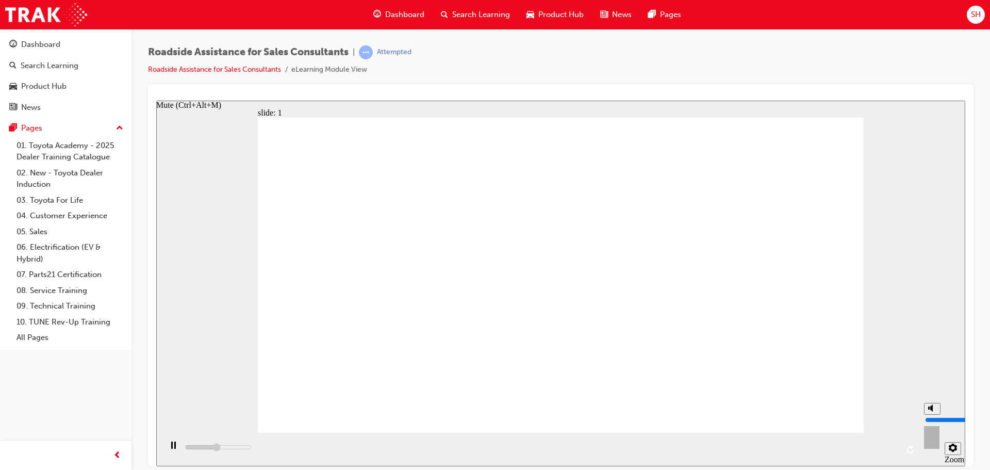
type input "0"
type input "16100"
